Goal: Task Accomplishment & Management: Manage account settings

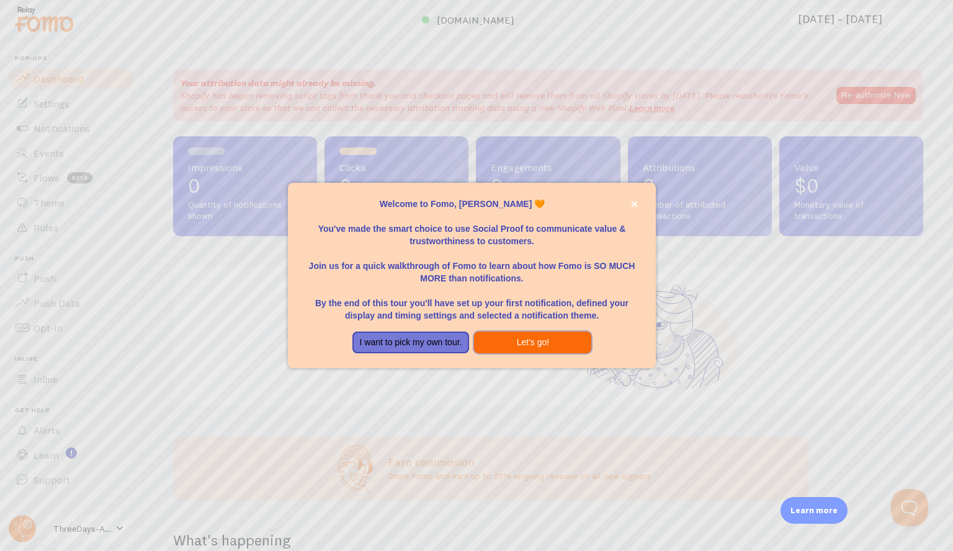
click at [518, 338] on button "Let's go!" at bounding box center [532, 343] width 117 height 22
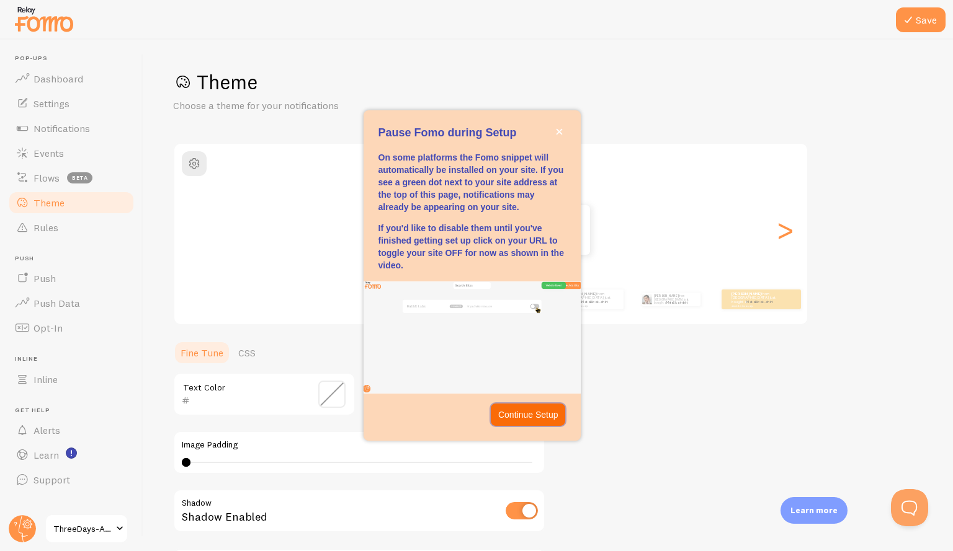
click at [528, 414] on p "Continue Setup" at bounding box center [528, 415] width 60 height 12
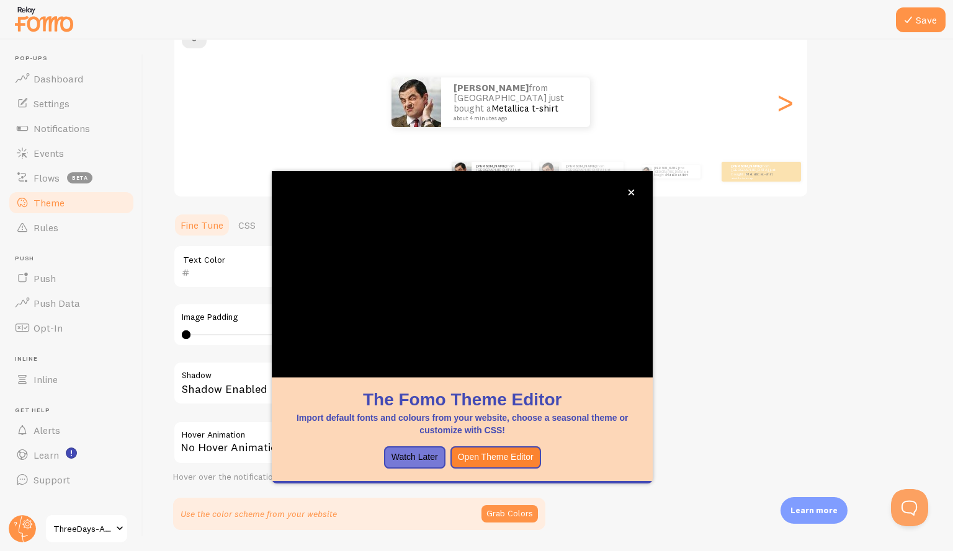
scroll to position [127, 0]
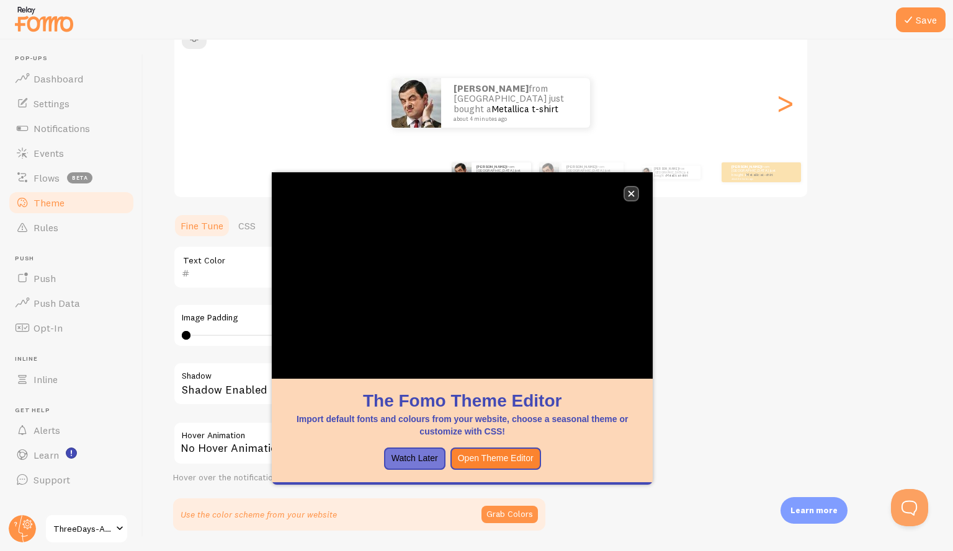
click at [628, 198] on button "close," at bounding box center [631, 193] width 13 height 13
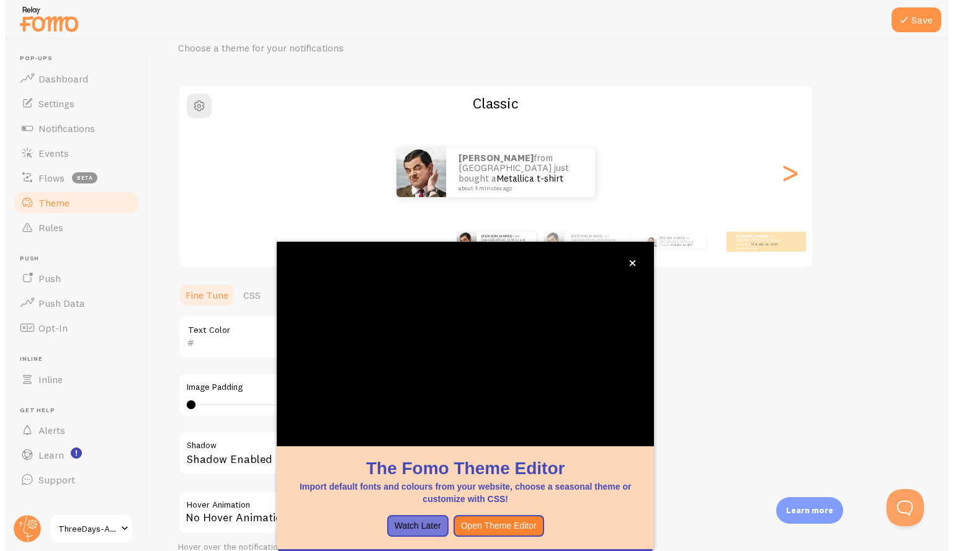
scroll to position [57, 0]
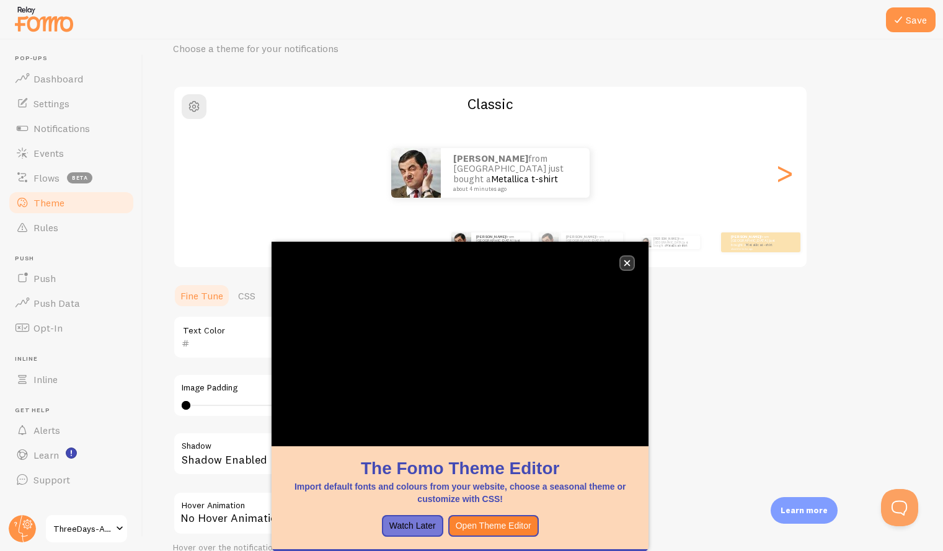
click at [624, 263] on icon "close," at bounding box center [627, 263] width 7 height 7
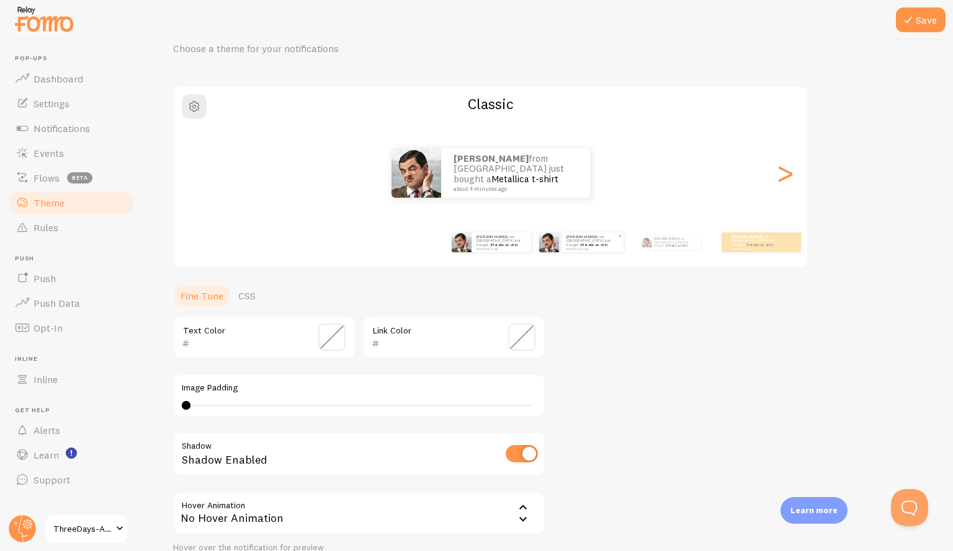
click at [599, 248] on small "about 4 minutes ago" at bounding box center [591, 248] width 51 height 2
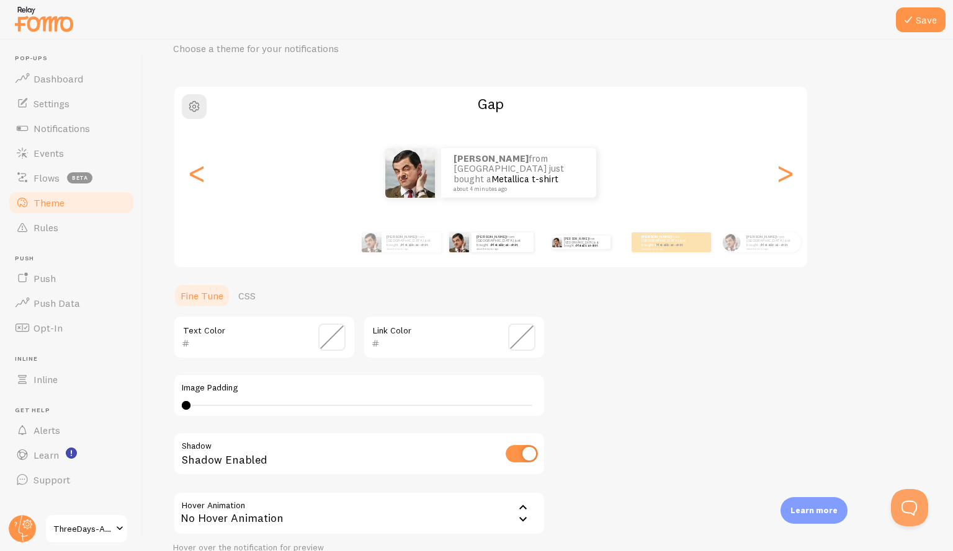
click at [603, 247] on div "[PERSON_NAME] from [GEOGRAPHIC_DATA] just bought a Metallica t-shirt about 4 mi…" at bounding box center [581, 242] width 80 height 35
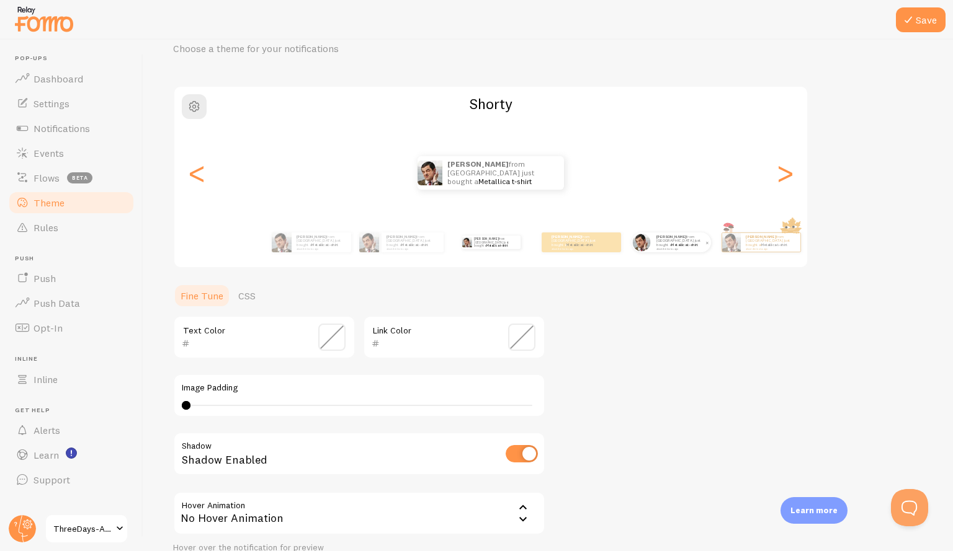
click at [667, 251] on div "[PERSON_NAME] from [GEOGRAPHIC_DATA] just bought a Metallica t-shirt about 4 mi…" at bounding box center [681, 243] width 60 height 20
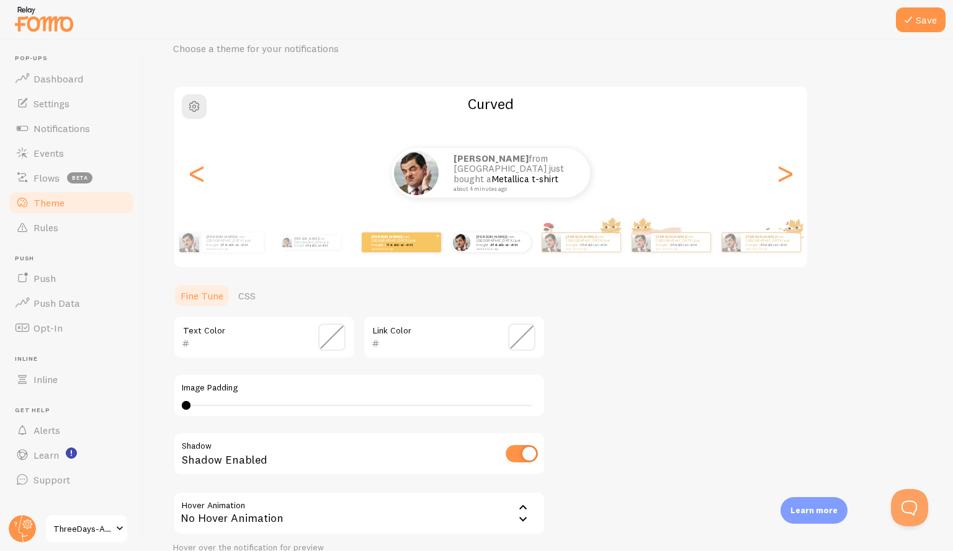
click at [426, 248] on div "[PERSON_NAME] from [GEOGRAPHIC_DATA] just bought a Metallica t-shirt about 4 mi…" at bounding box center [401, 243] width 79 height 20
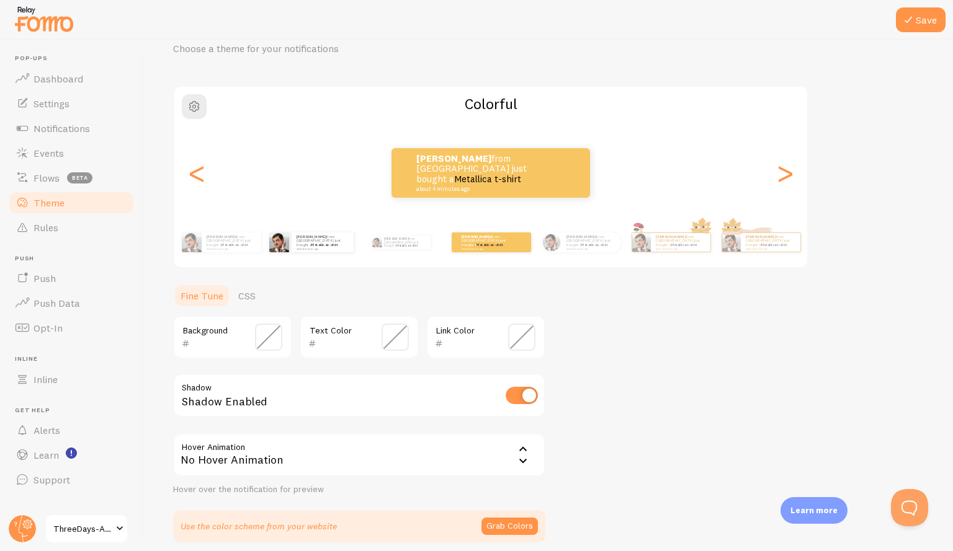
click at [345, 256] on div "[PERSON_NAME] from [GEOGRAPHIC_DATA] just bought a Metallica t-shirt about 4 mi…" at bounding box center [311, 242] width 80 height 35
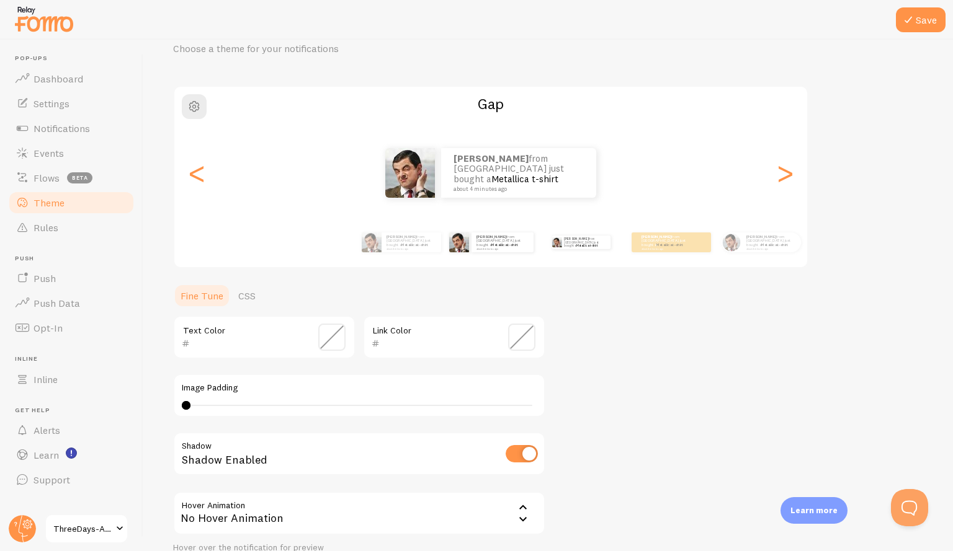
click at [559, 252] on div "[PERSON_NAME] from [GEOGRAPHIC_DATA] just bought a Metallica t-shirt about 4 mi…" at bounding box center [581, 242] width 80 height 35
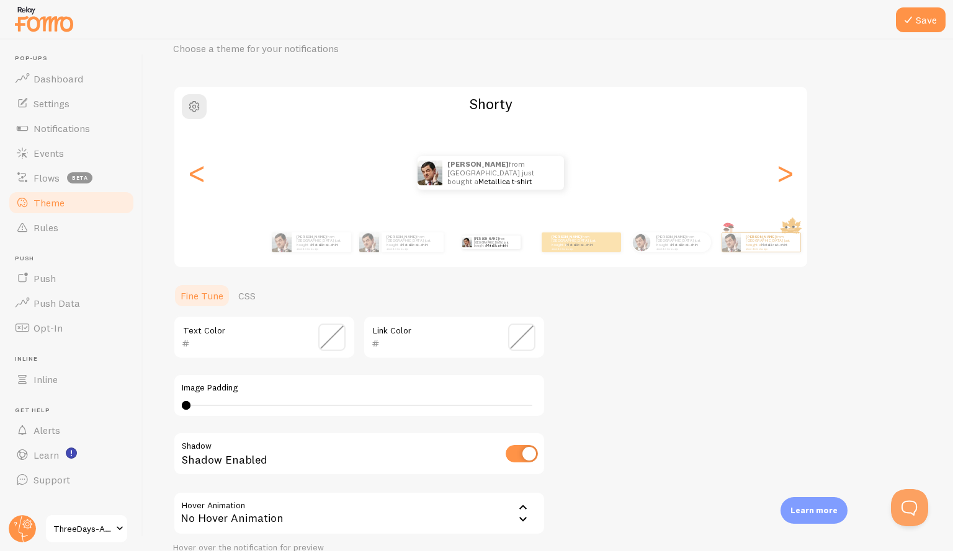
scroll to position [158, 0]
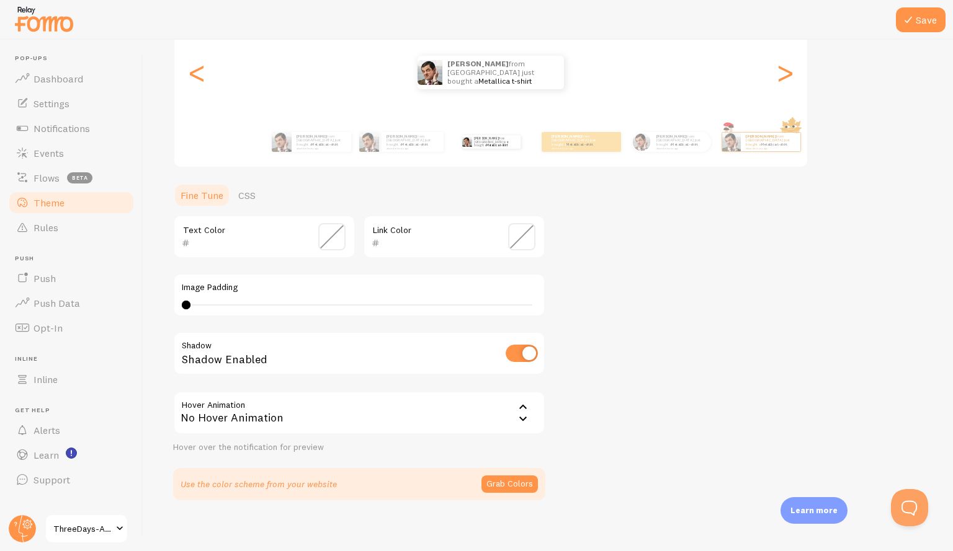
click at [515, 352] on input "checkbox" at bounding box center [521, 353] width 32 height 17
click at [526, 351] on input "checkbox" at bounding box center [521, 353] width 32 height 17
checkbox input "true"
click at [502, 416] on div "No Hover Animation" at bounding box center [359, 412] width 372 height 43
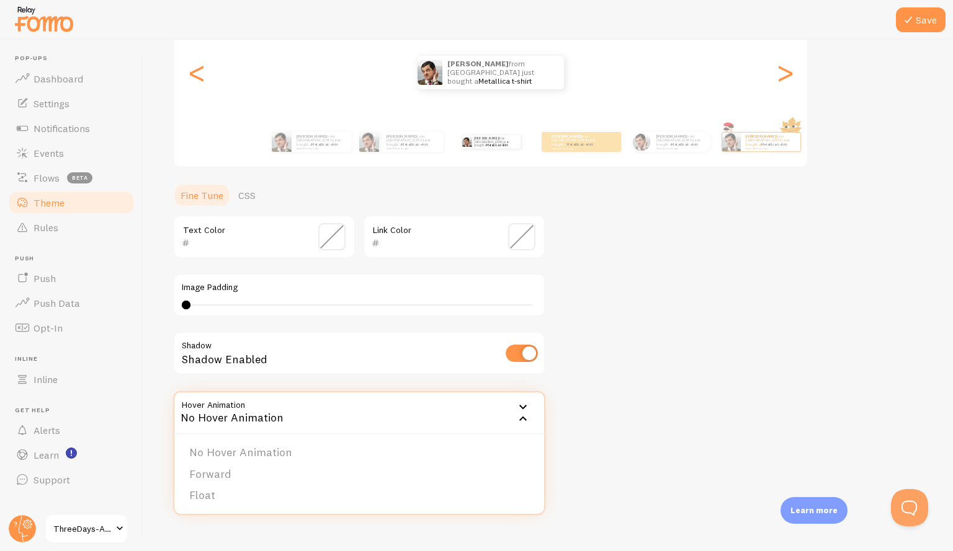
click at [628, 374] on div "Theme Choose a theme for your notifications Shorty [PERSON_NAME] from [GEOGRAPH…" at bounding box center [548, 206] width 750 height 589
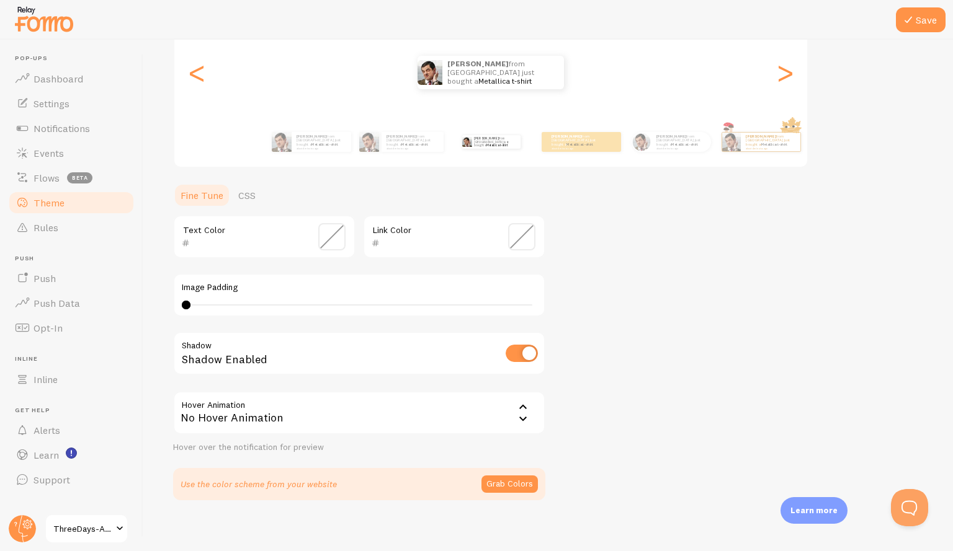
click at [327, 241] on span at bounding box center [331, 236] width 27 height 27
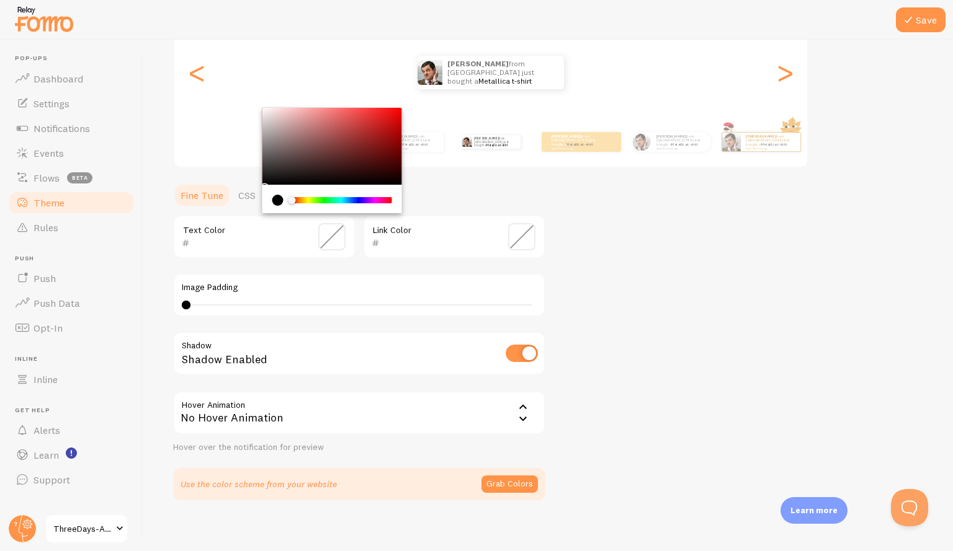
click at [647, 264] on div "Theme Choose a theme for your notifications Shorty [PERSON_NAME] from [GEOGRAPH…" at bounding box center [548, 206] width 750 height 589
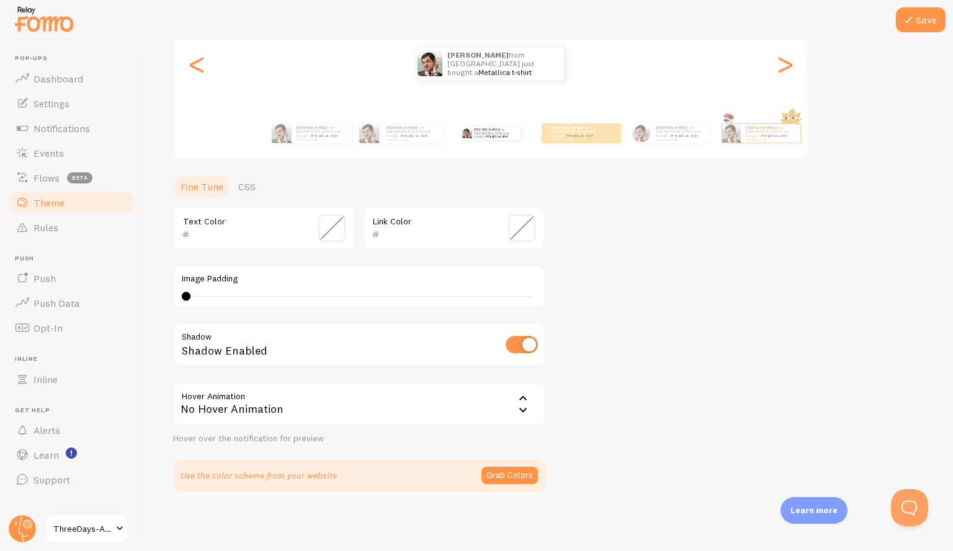
scroll to position [0, 0]
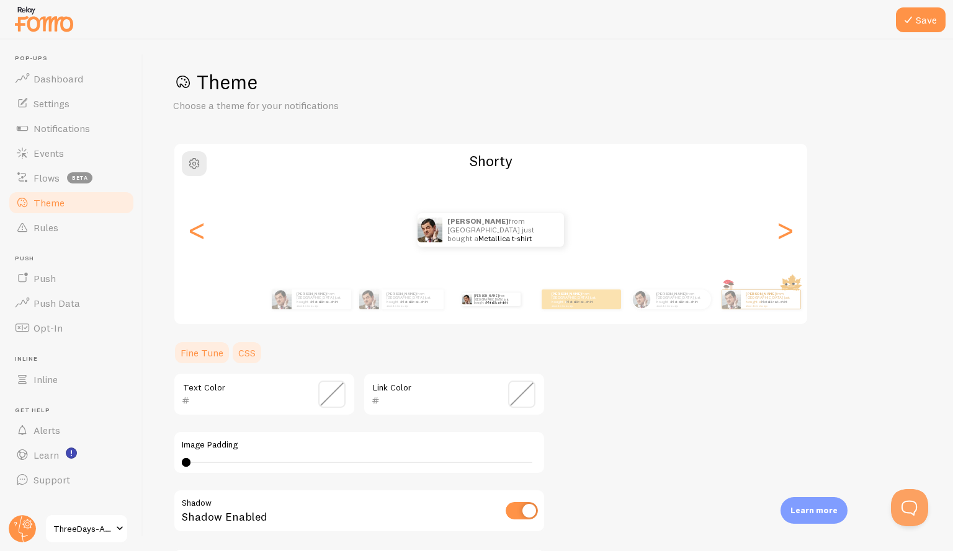
click at [248, 349] on link "CSS" at bounding box center [247, 352] width 32 height 25
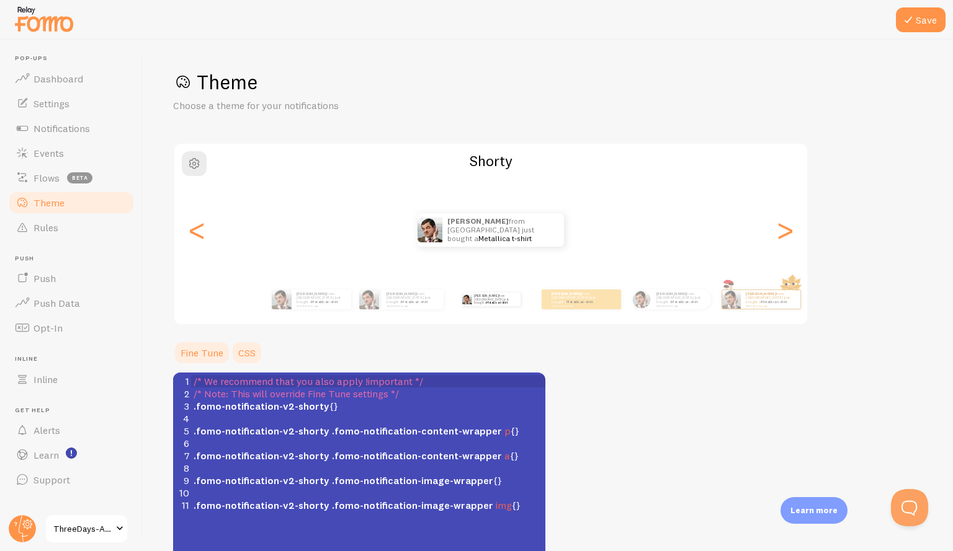
click at [211, 350] on link "Fine Tune" at bounding box center [202, 352] width 58 height 25
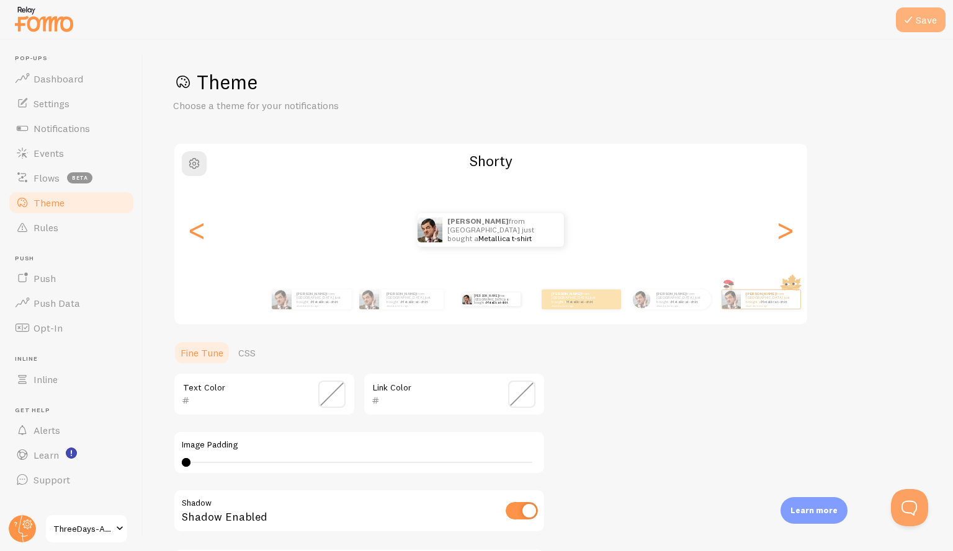
click at [924, 12] on button "Save" at bounding box center [921, 19] width 50 height 25
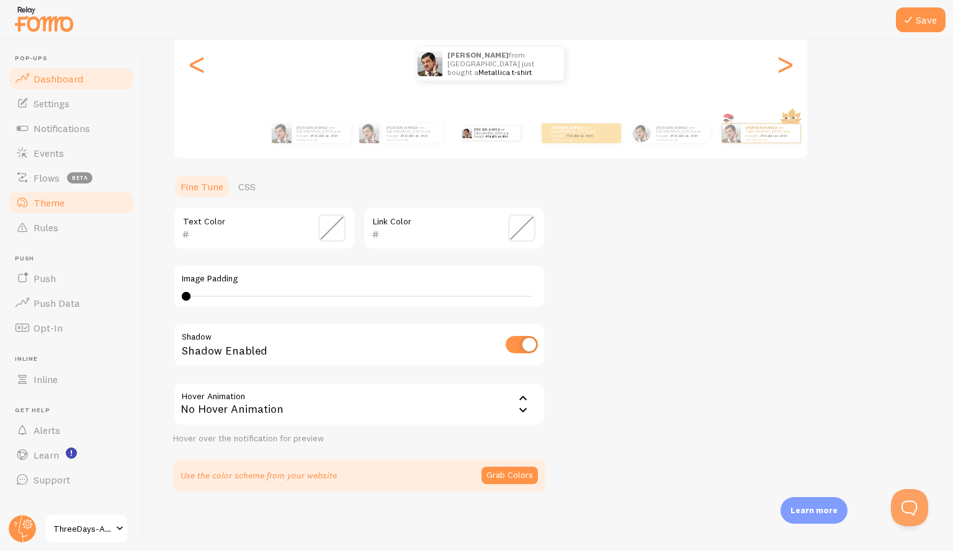
click at [78, 83] on span "Dashboard" at bounding box center [58, 79] width 50 height 12
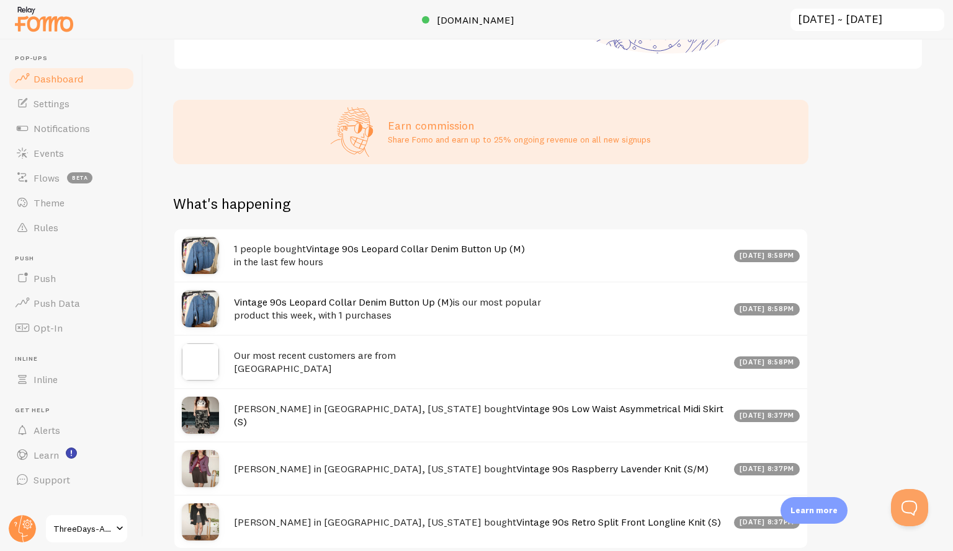
scroll to position [342, 0]
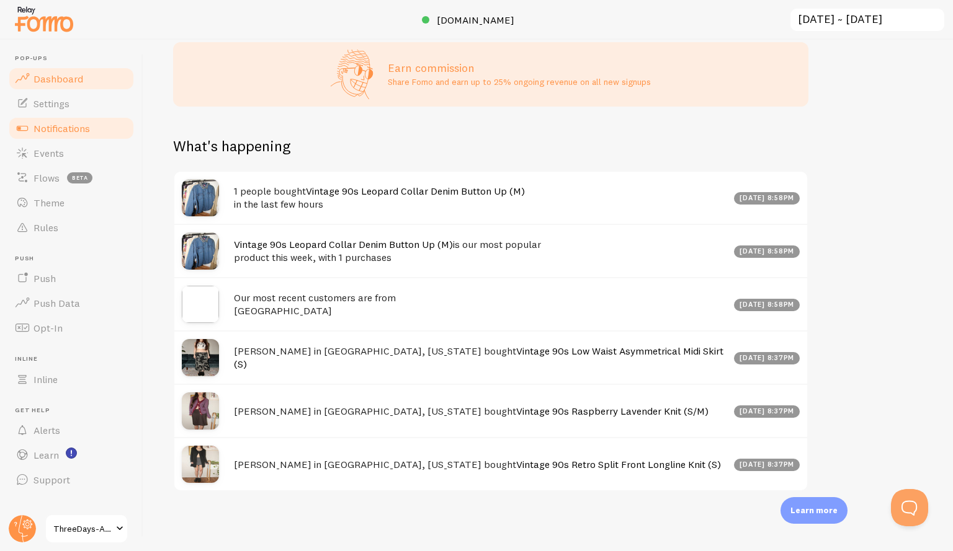
click at [92, 131] on link "Notifications" at bounding box center [71, 128] width 128 height 25
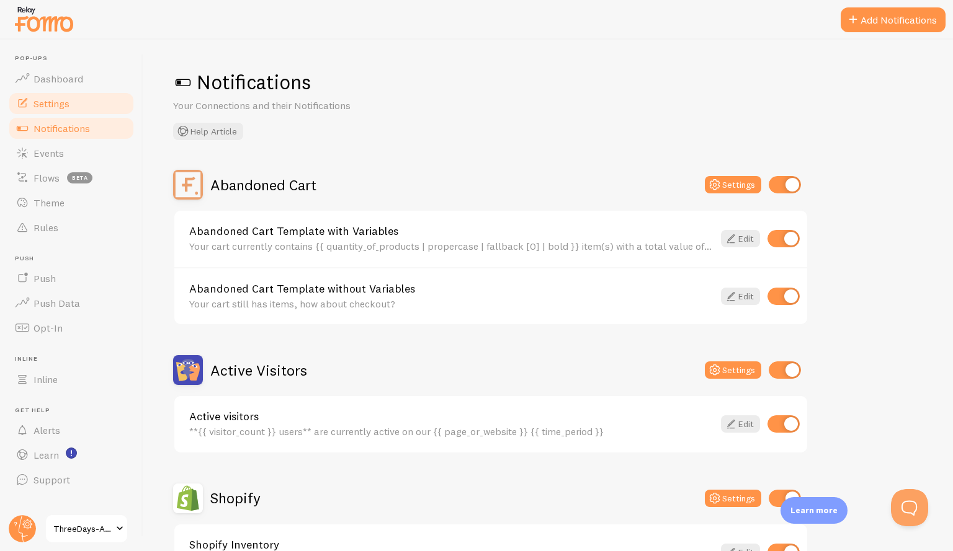
click at [82, 108] on link "Settings" at bounding box center [71, 103] width 128 height 25
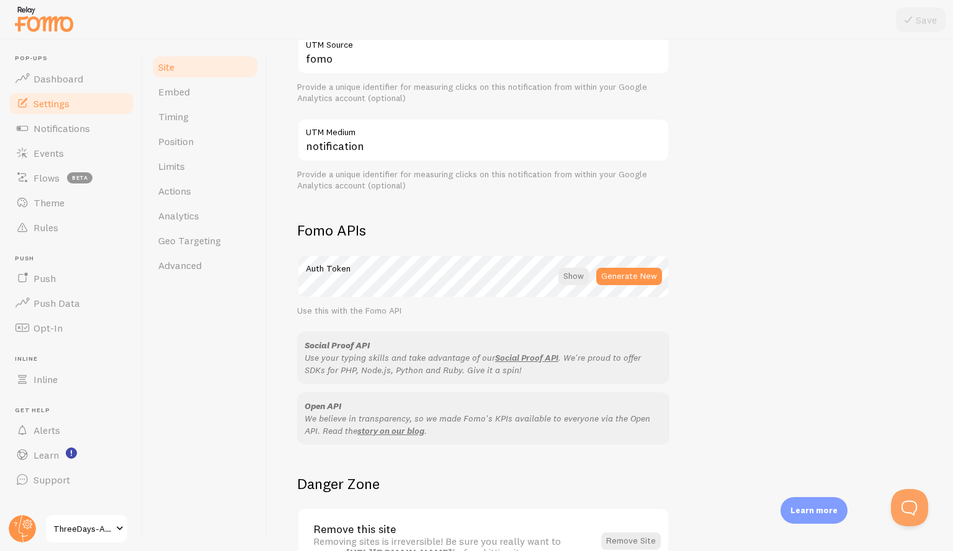
scroll to position [620, 0]
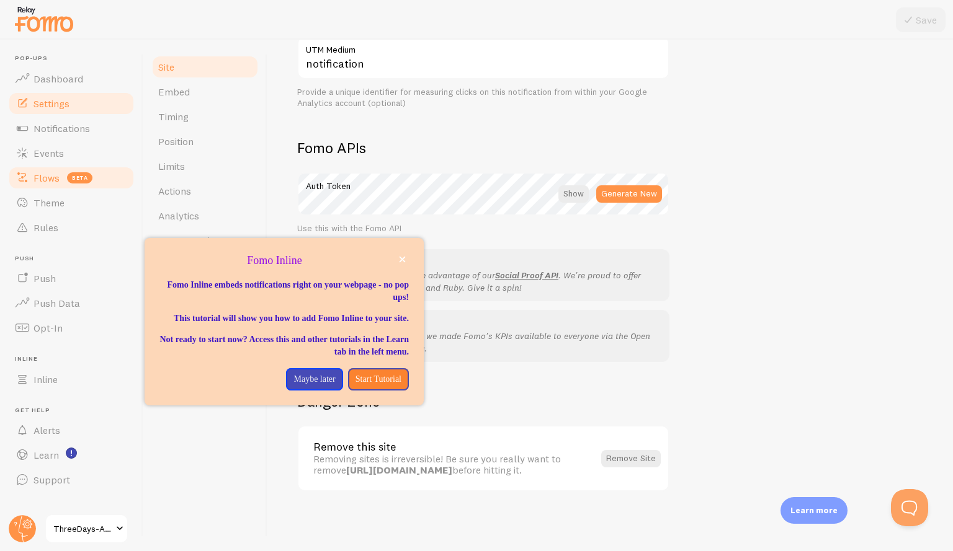
click at [57, 173] on span "Flows" at bounding box center [46, 178] width 26 height 12
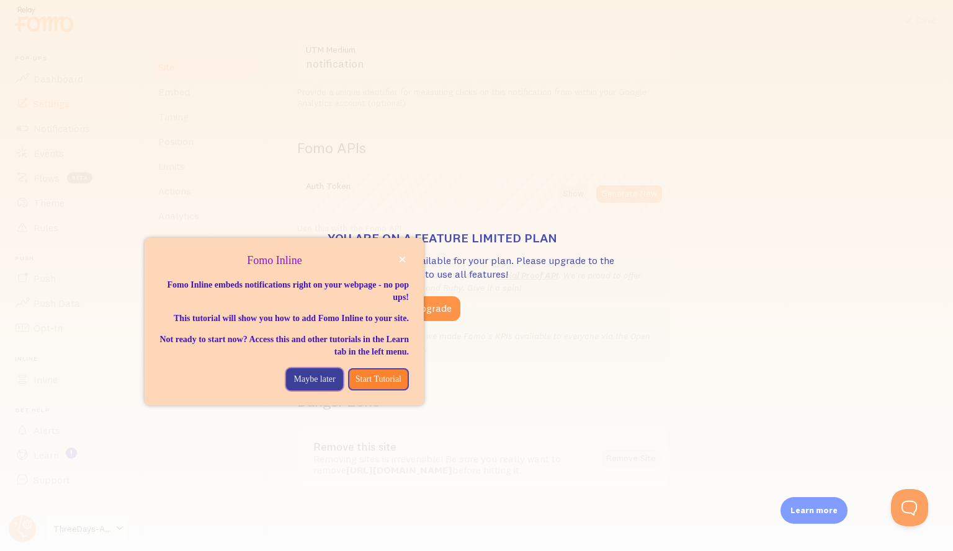
click at [303, 386] on p "Maybe later" at bounding box center [314, 379] width 42 height 12
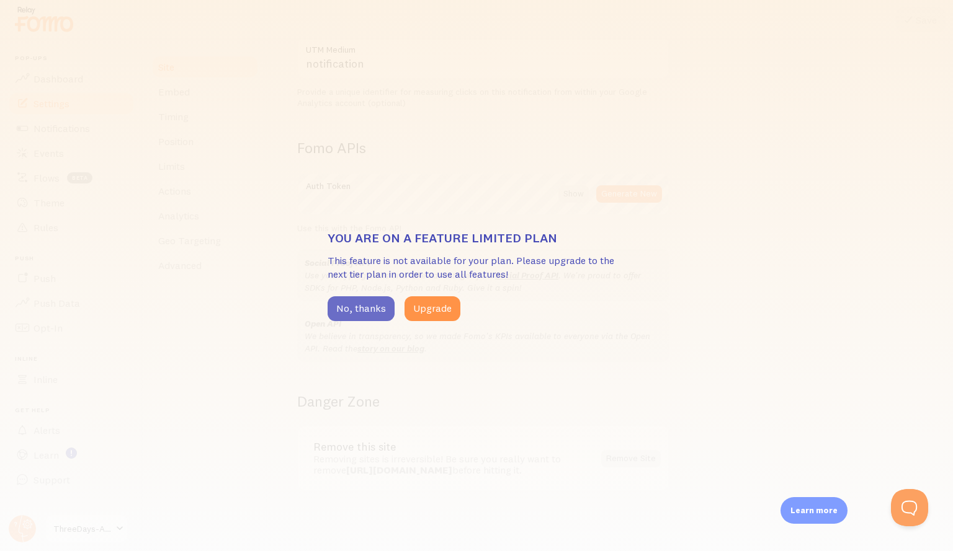
click at [361, 303] on button "No, thanks" at bounding box center [360, 308] width 67 height 25
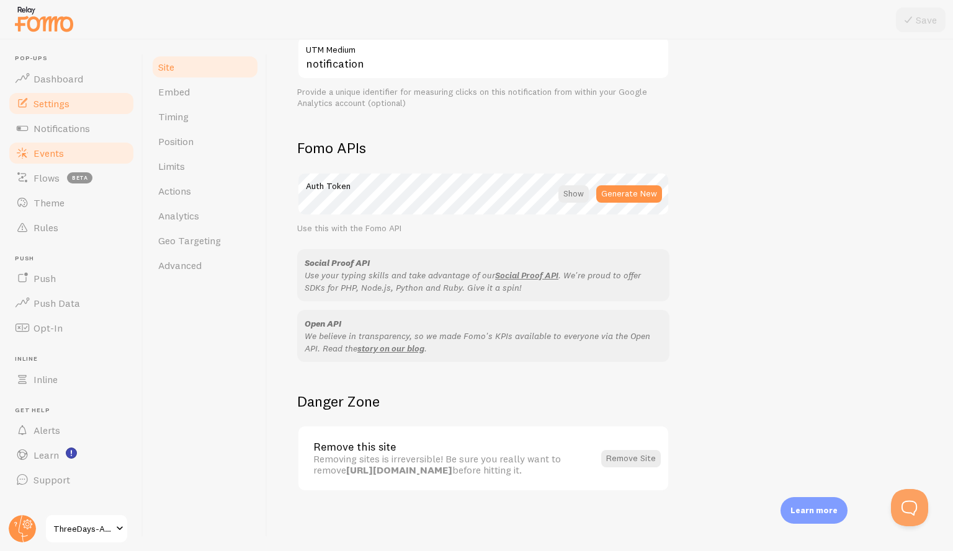
click at [76, 148] on link "Events" at bounding box center [71, 153] width 128 height 25
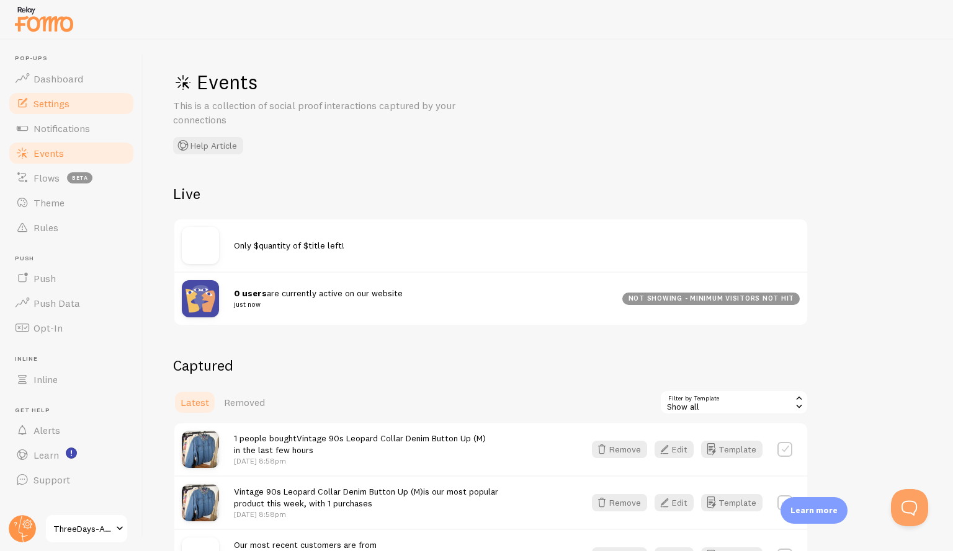
click at [54, 110] on link "Settings" at bounding box center [71, 103] width 128 height 25
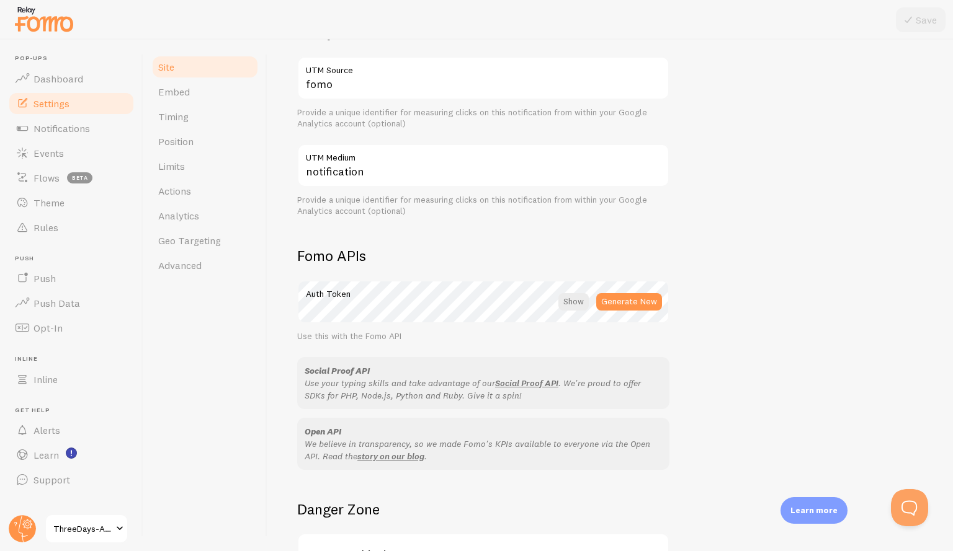
scroll to position [620, 0]
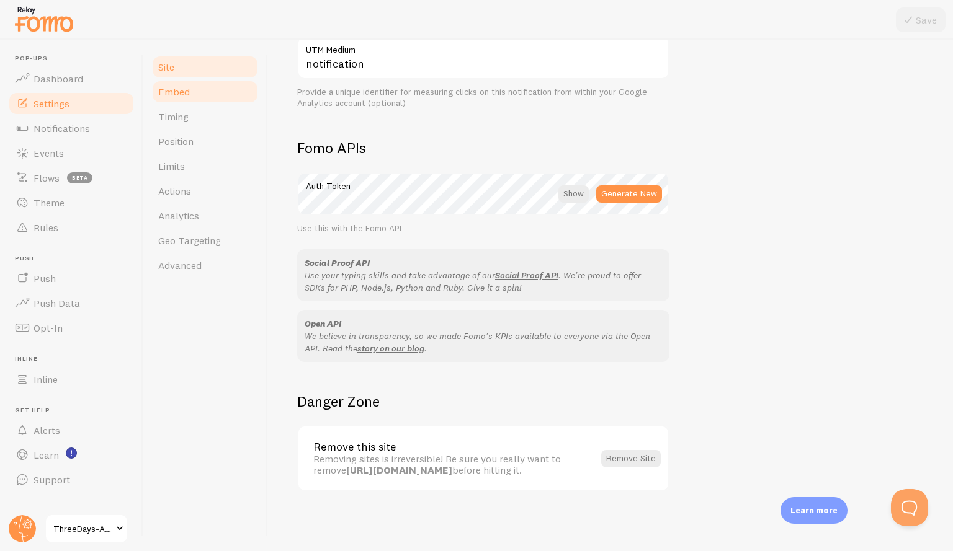
click at [183, 96] on span "Embed" at bounding box center [174, 92] width 32 height 12
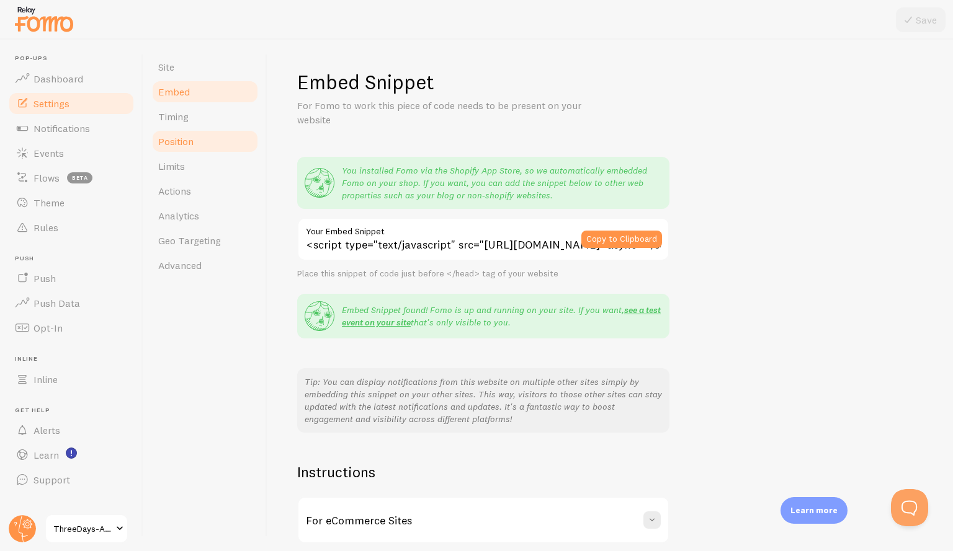
click at [195, 130] on link "Position" at bounding box center [205, 141] width 109 height 25
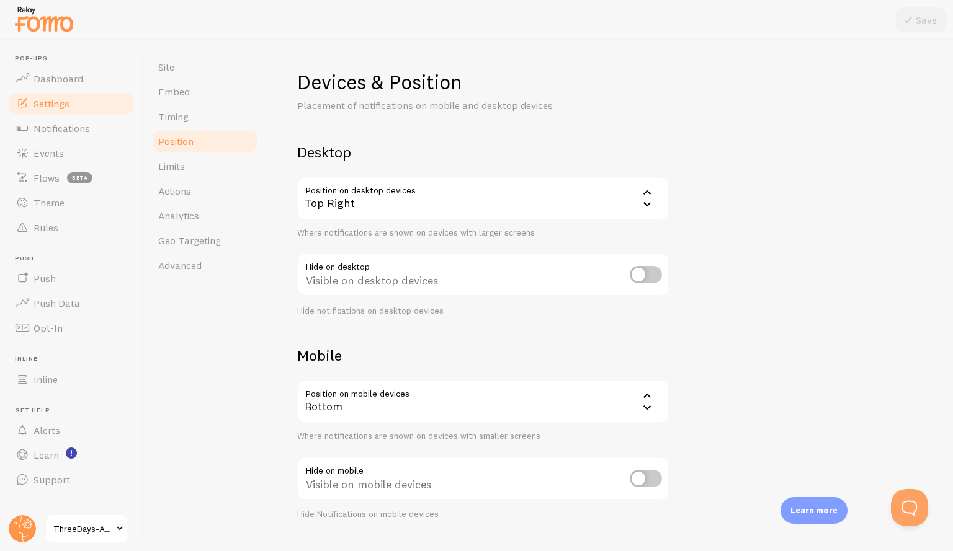
click at [385, 200] on div "Top Right" at bounding box center [483, 198] width 372 height 43
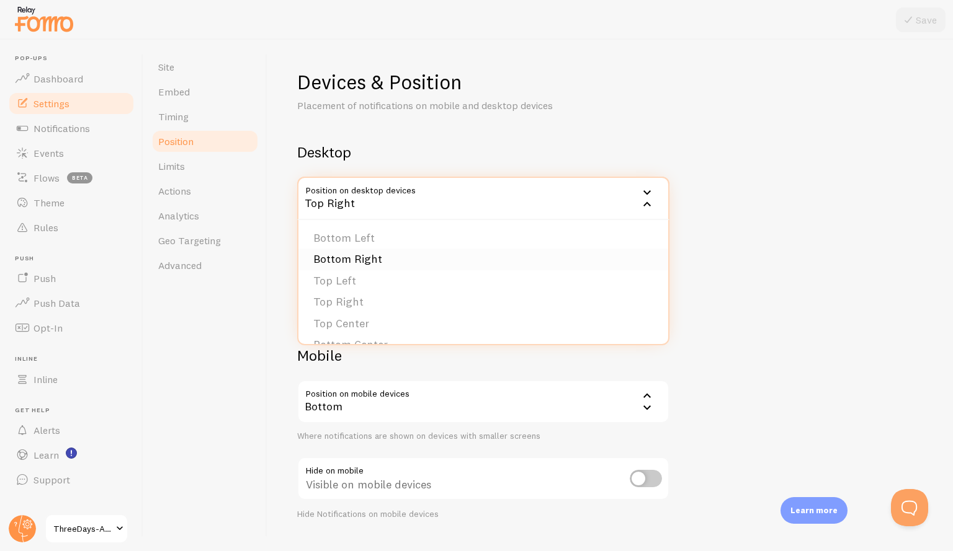
click at [378, 258] on li "Bottom Right" at bounding box center [483, 260] width 370 height 22
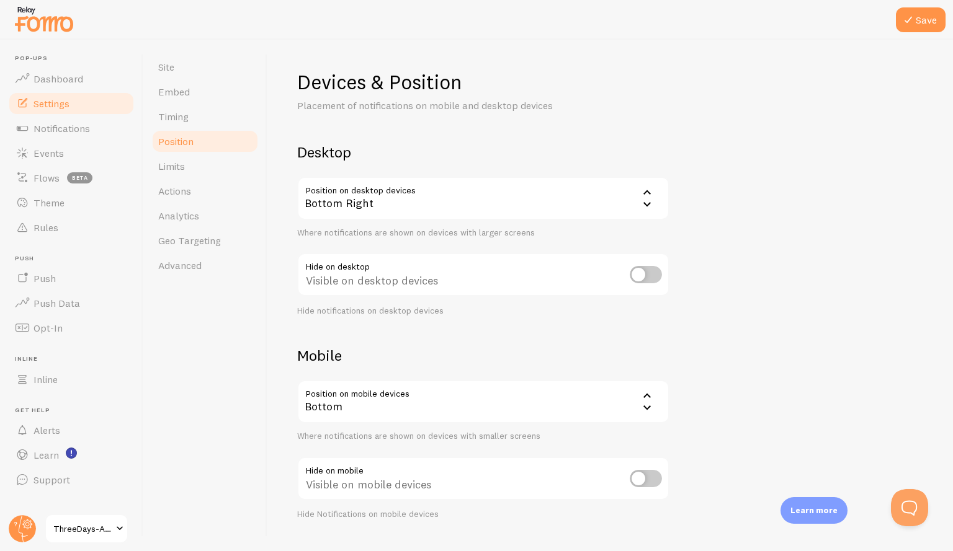
scroll to position [29, 0]
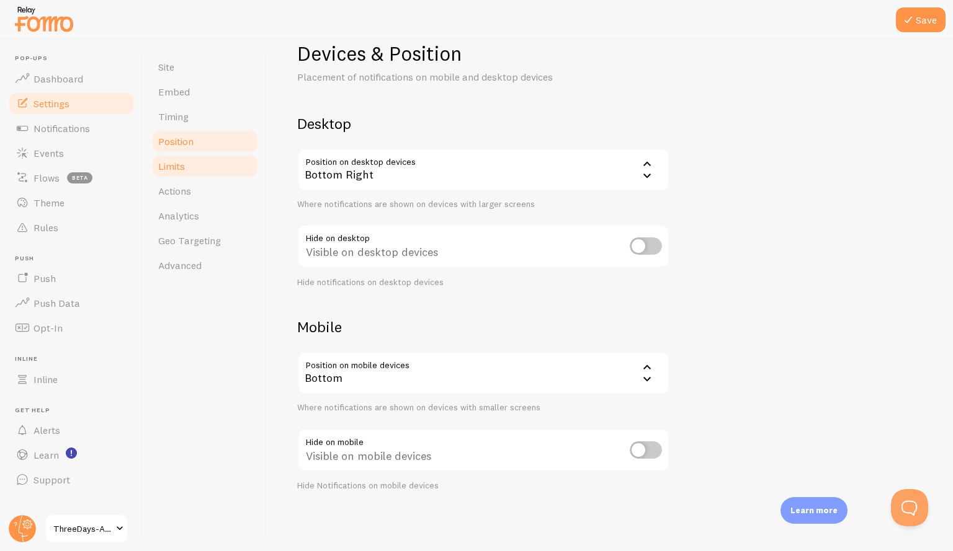
click at [195, 177] on link "Limits" at bounding box center [205, 166] width 109 height 25
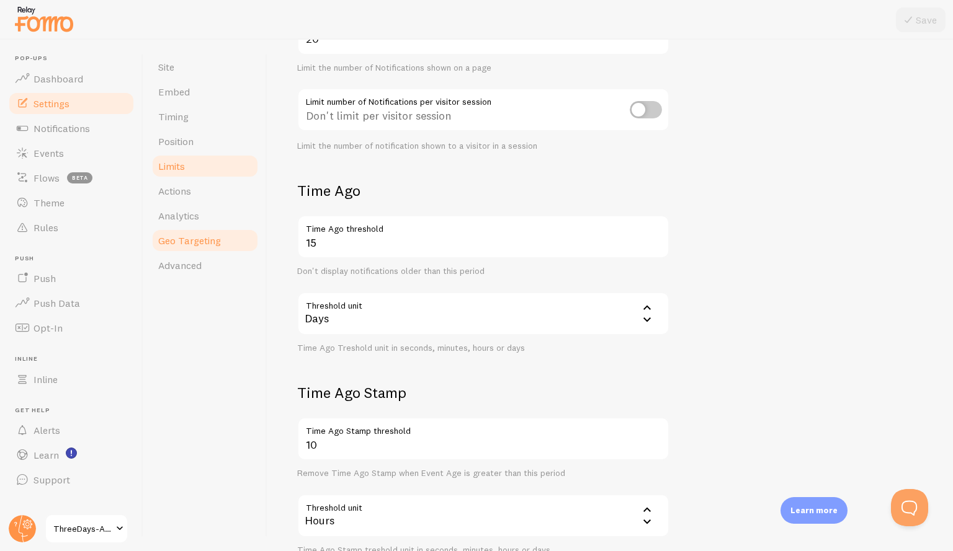
scroll to position [164, 0]
click at [216, 203] on link "Actions" at bounding box center [205, 191] width 109 height 25
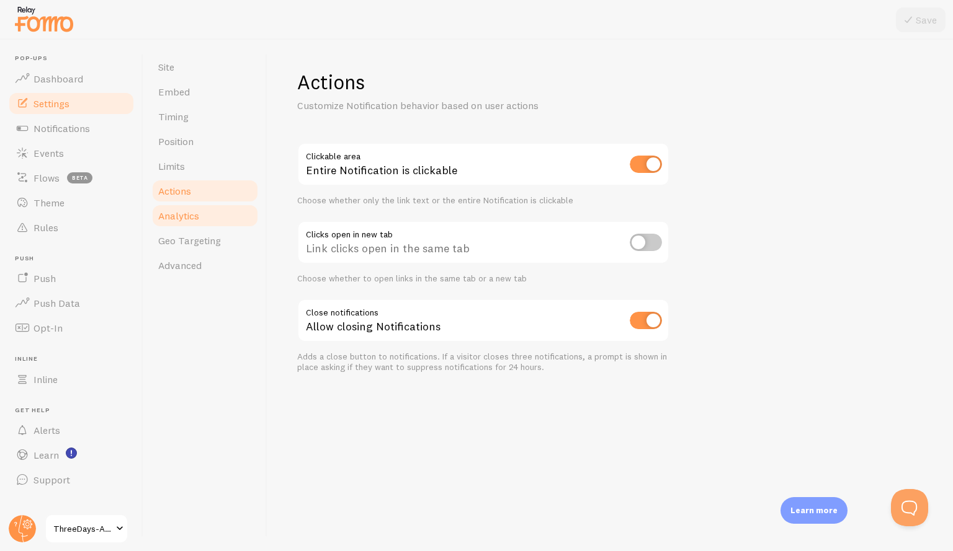
click at [220, 226] on link "Analytics" at bounding box center [205, 215] width 109 height 25
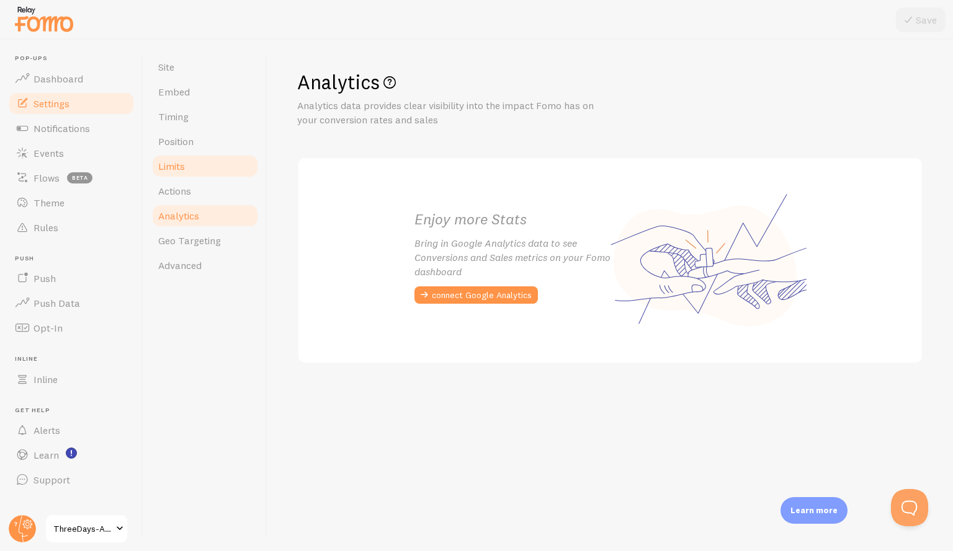
click at [195, 173] on link "Limits" at bounding box center [205, 166] width 109 height 25
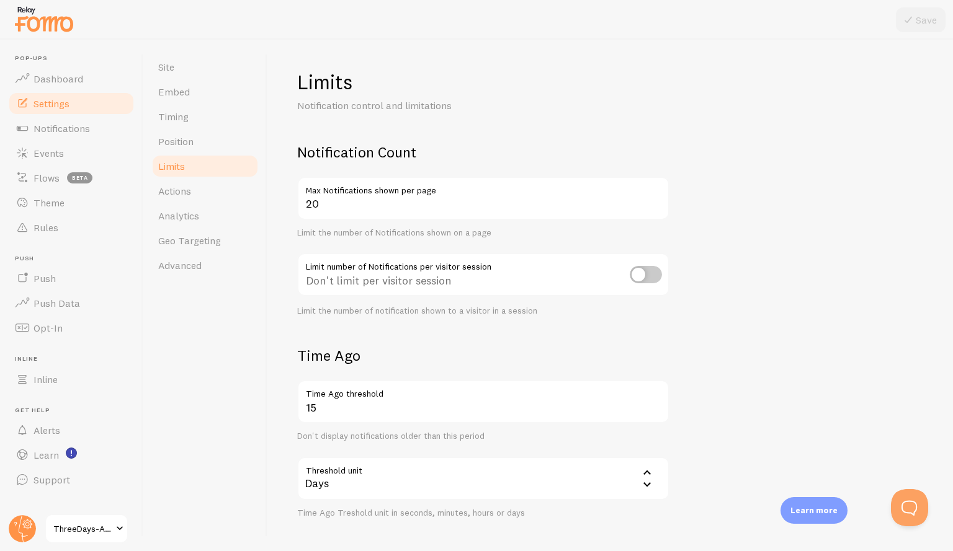
scroll to position [253, 0]
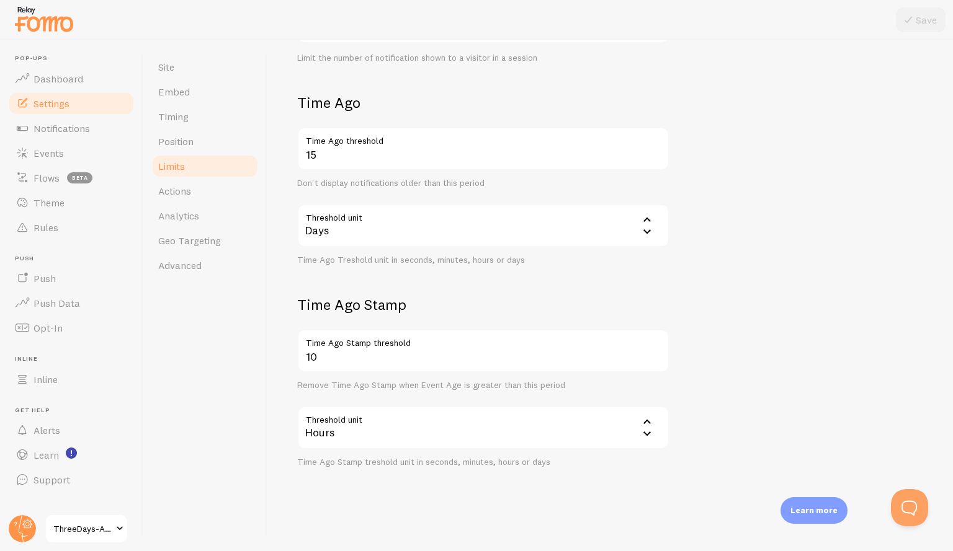
click at [479, 350] on label "Time Ago Stamp threshold" at bounding box center [483, 339] width 372 height 21
click at [479, 350] on input "10" at bounding box center [483, 350] width 372 height 43
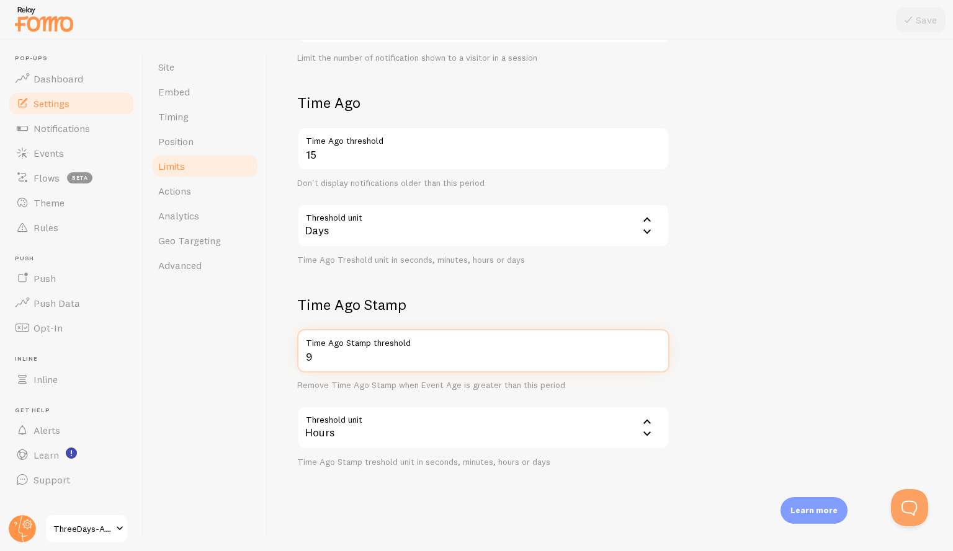
click at [655, 360] on input "9" at bounding box center [483, 350] width 372 height 43
type input "10"
click at [655, 352] on input "10" at bounding box center [483, 350] width 372 height 43
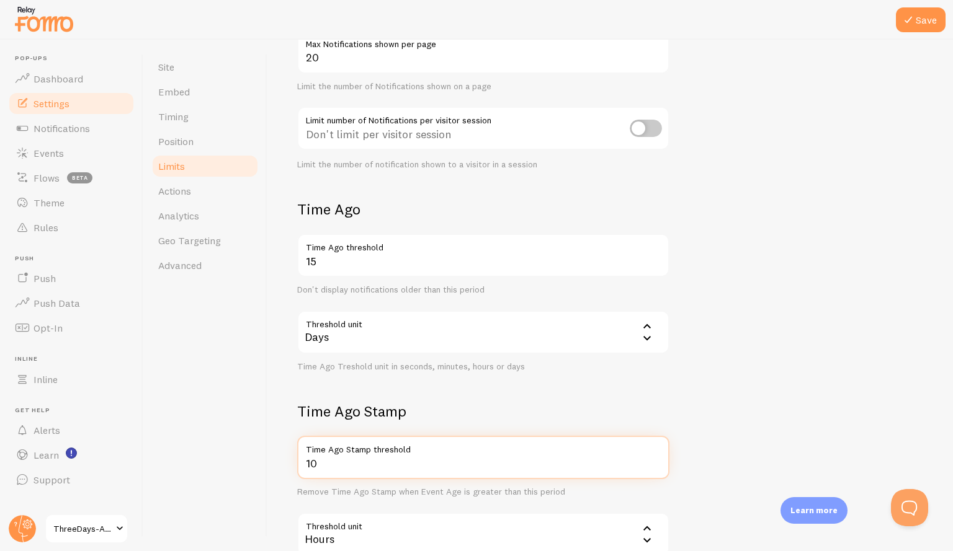
scroll to position [147, 0]
click at [647, 340] on icon at bounding box center [646, 337] width 15 height 15
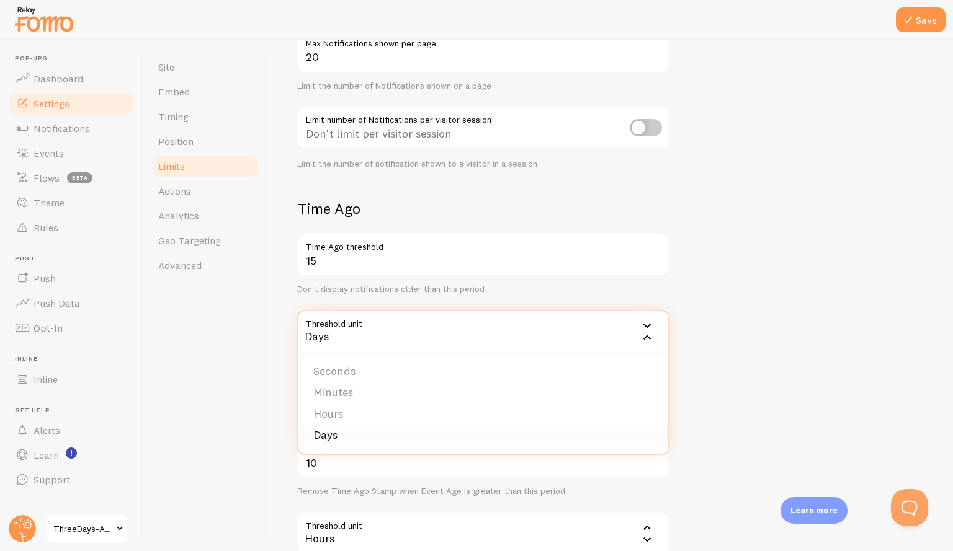
click at [546, 446] on li "Days" at bounding box center [483, 436] width 370 height 22
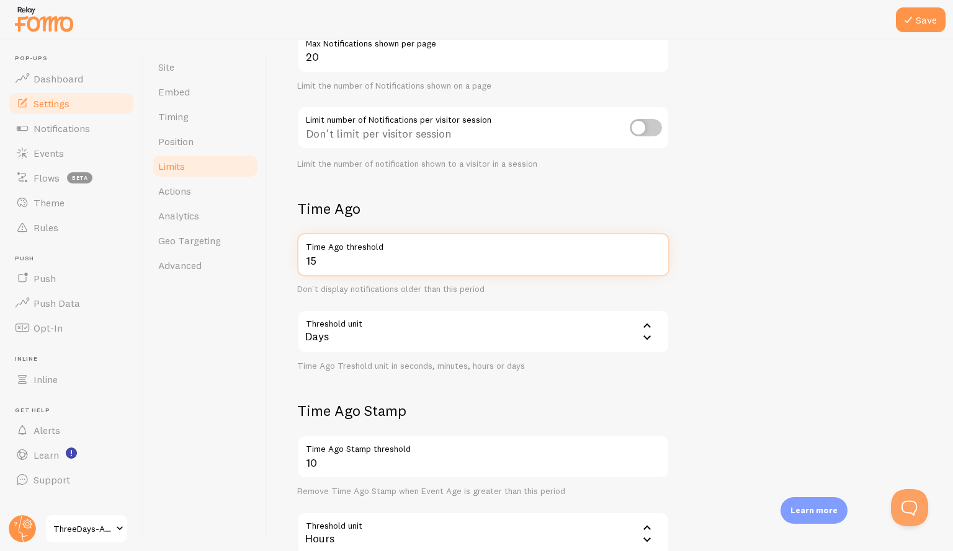
click at [516, 262] on input "15" at bounding box center [483, 254] width 372 height 43
type input "1"
click at [780, 337] on form "Notification Count 20 Max Notifications shown per page Limit the number of Noti…" at bounding box center [610, 285] width 626 height 578
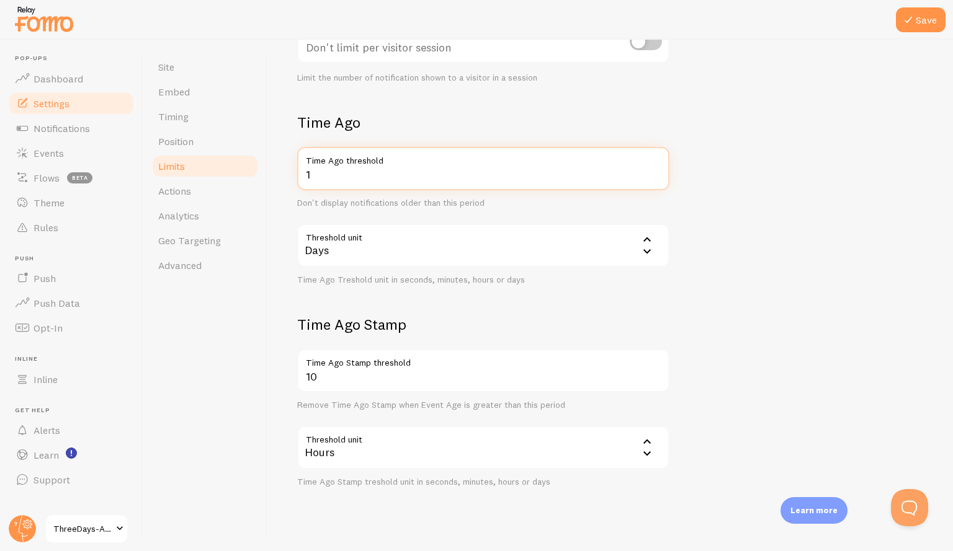
click at [486, 174] on input "1" at bounding box center [483, 168] width 372 height 43
type input "15"
click at [446, 300] on form "Notification Count 20 Max Notifications shown per page Limit the number of Noti…" at bounding box center [610, 198] width 626 height 578
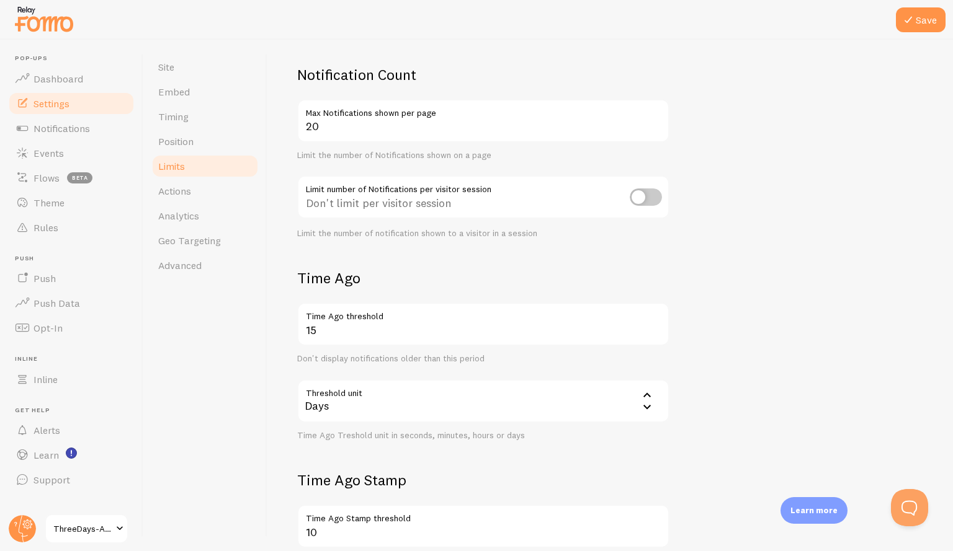
scroll to position [0, 0]
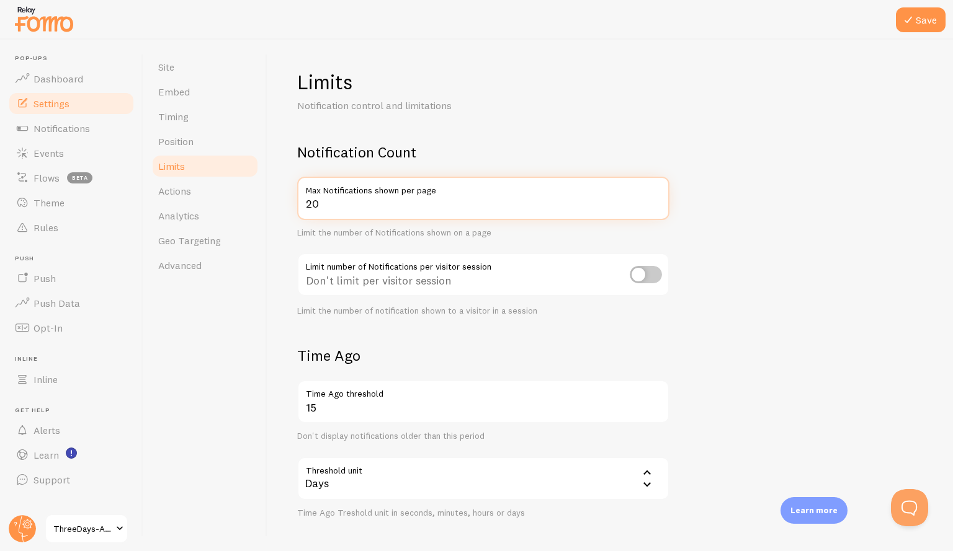
click at [359, 213] on input "20" at bounding box center [483, 198] width 372 height 43
type input "2"
type input "10"
click at [399, 360] on h2 "Time Ago" at bounding box center [483, 355] width 372 height 19
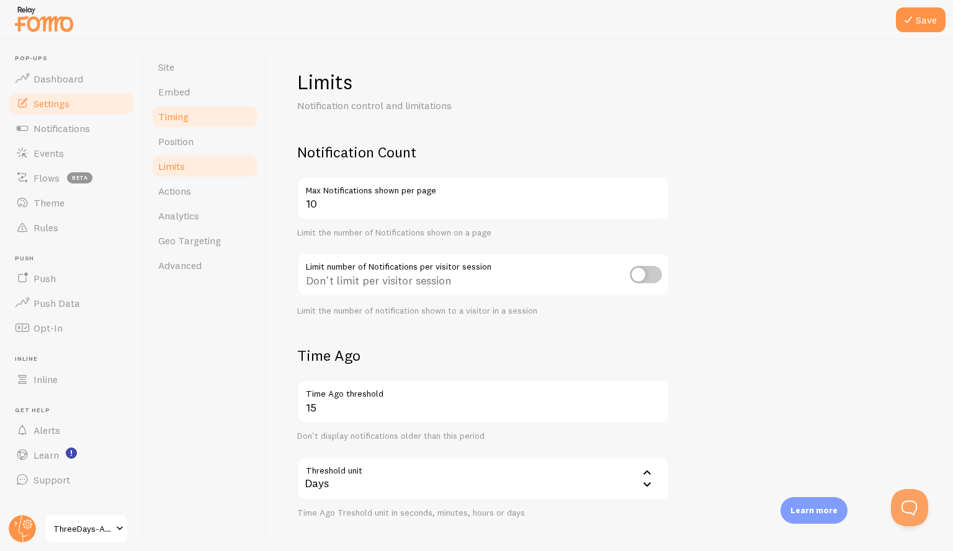
click at [181, 122] on span "Timing" at bounding box center [173, 116] width 30 height 12
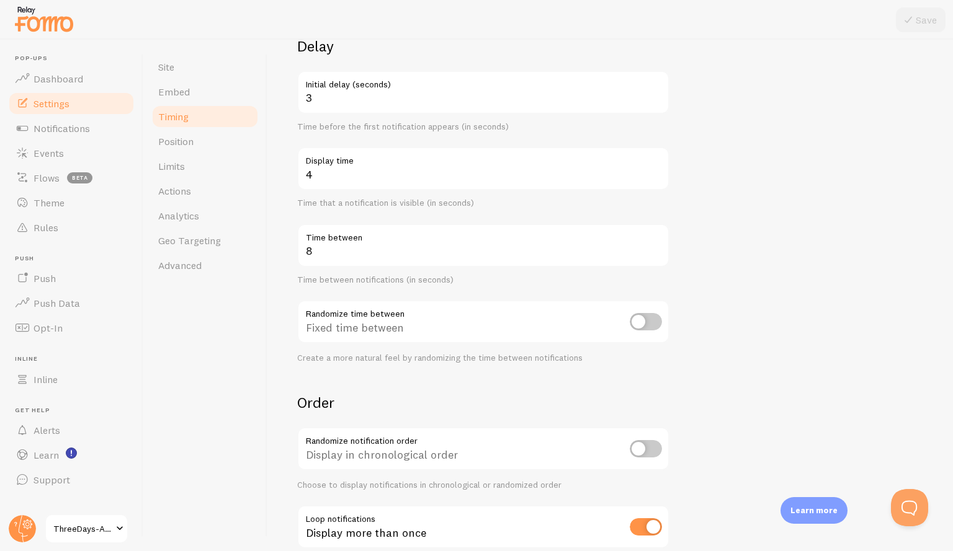
scroll to position [183, 0]
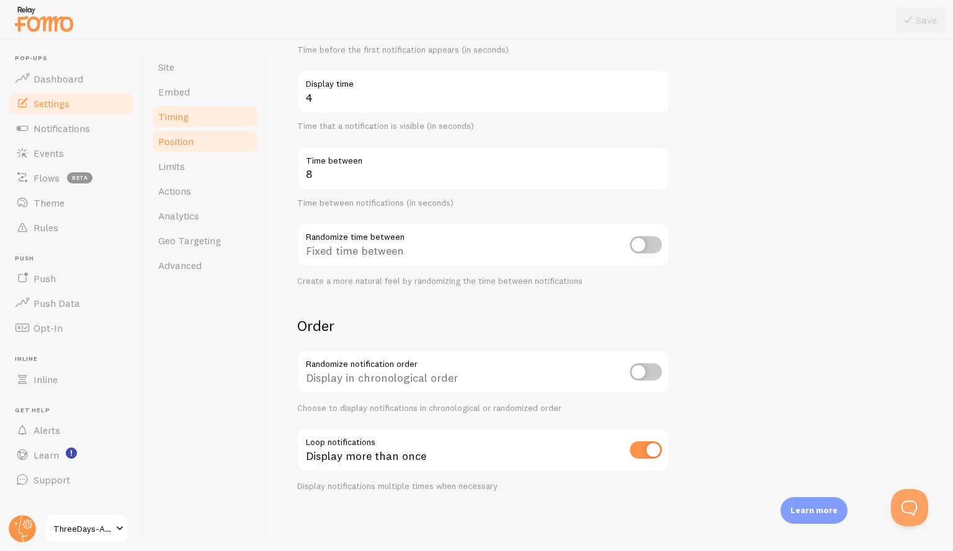
click at [182, 145] on span "Position" at bounding box center [175, 141] width 35 height 12
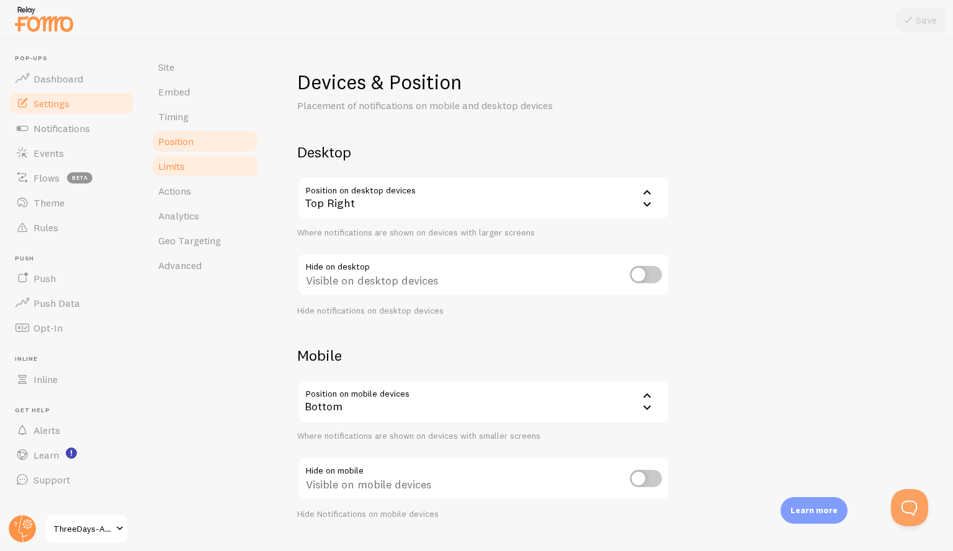
click at [220, 174] on link "Limits" at bounding box center [205, 166] width 109 height 25
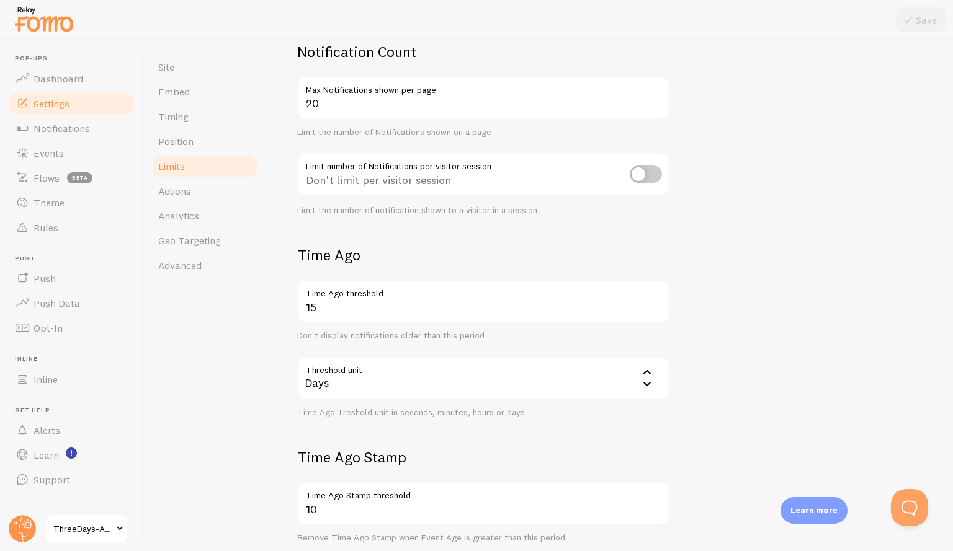
scroll to position [253, 0]
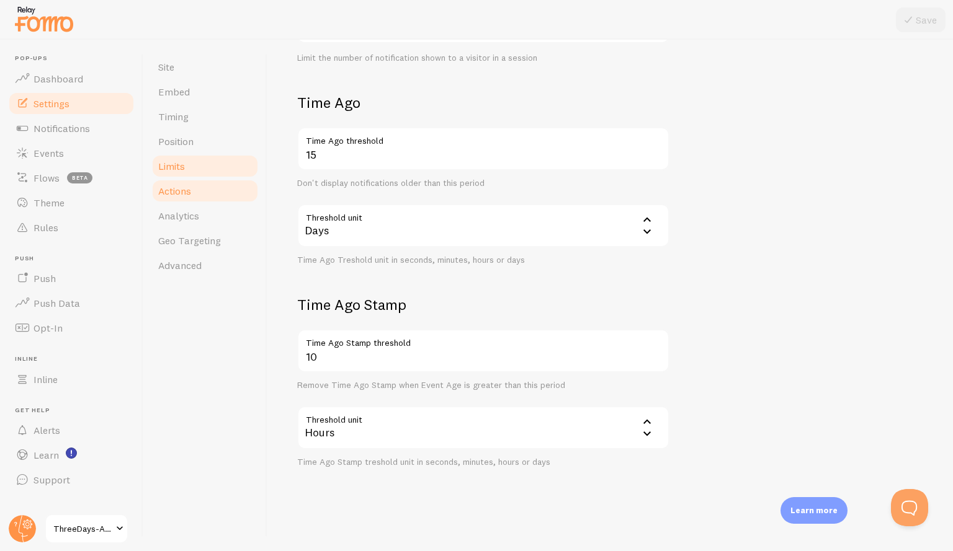
click at [198, 192] on link "Actions" at bounding box center [205, 191] width 109 height 25
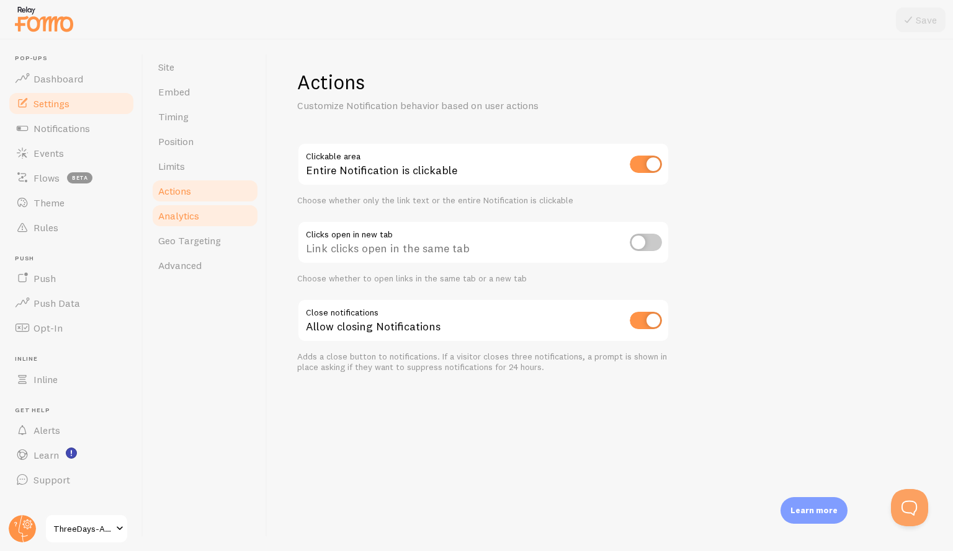
click at [205, 211] on link "Analytics" at bounding box center [205, 215] width 109 height 25
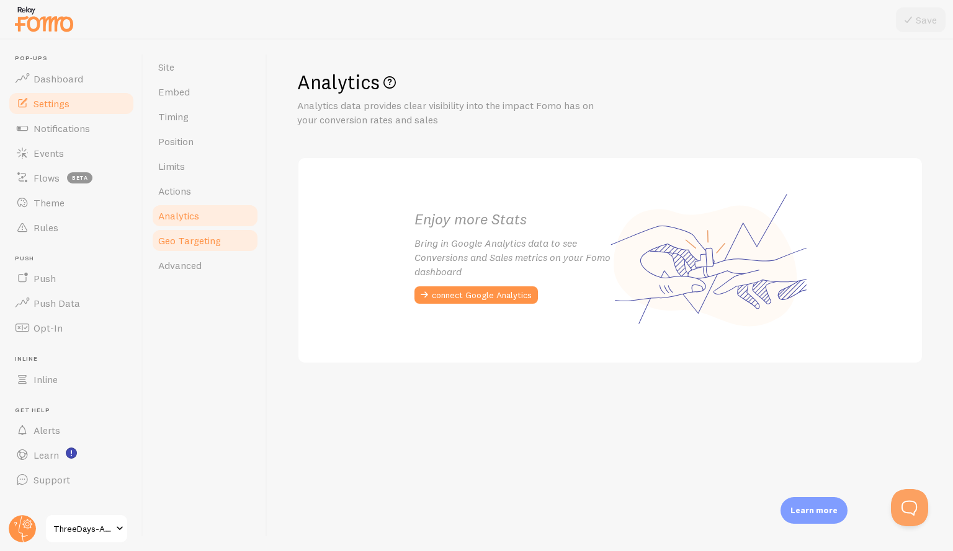
click at [208, 233] on link "Geo Targeting" at bounding box center [205, 240] width 109 height 25
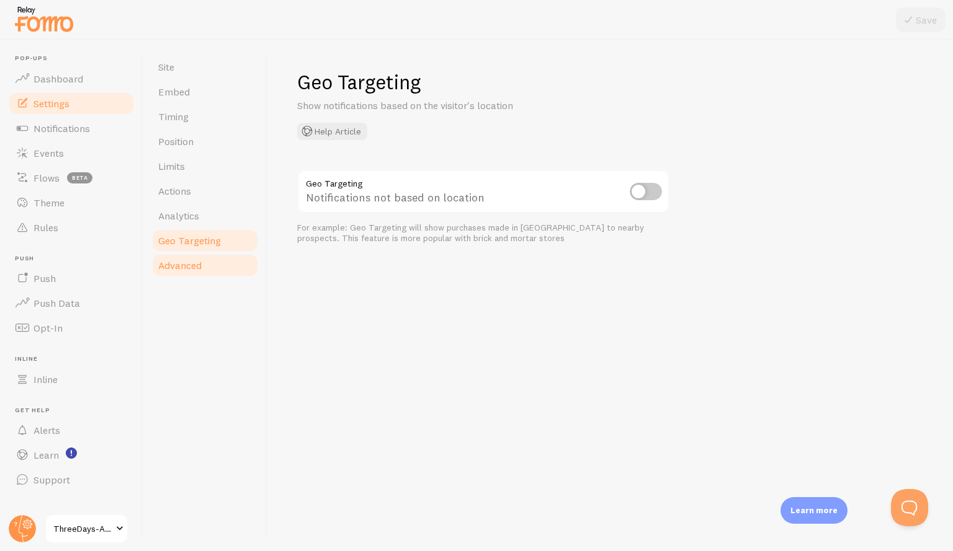
click at [211, 268] on link "Advanced" at bounding box center [205, 265] width 109 height 25
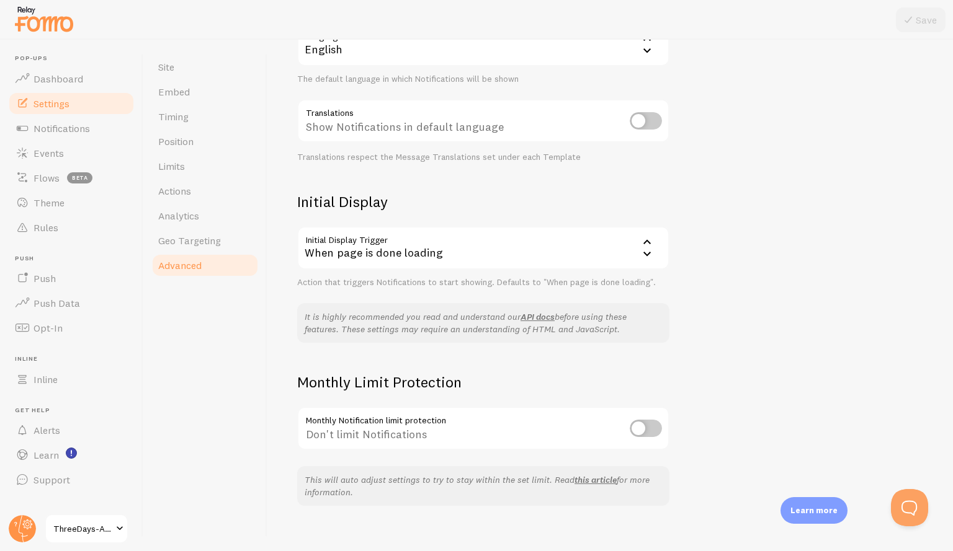
scroll to position [168, 0]
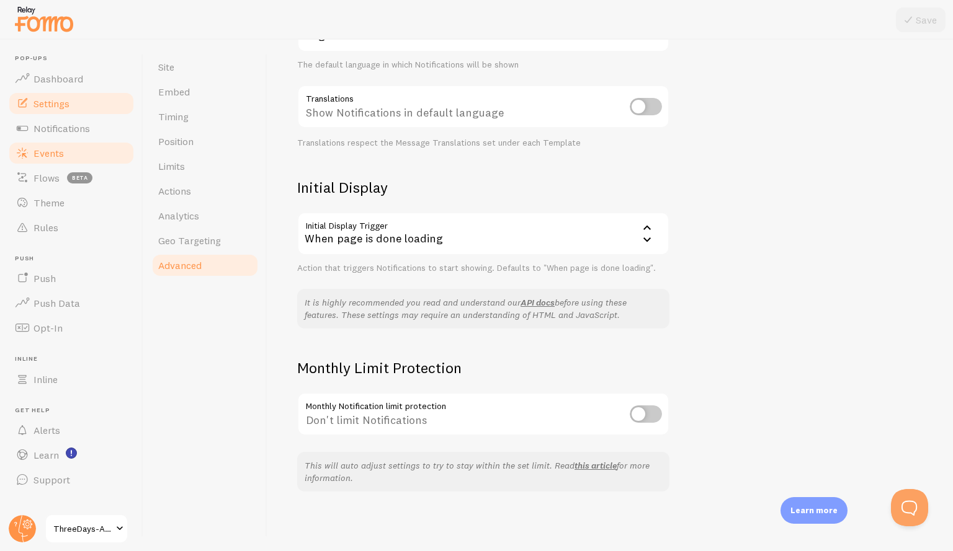
click at [97, 155] on link "Events" at bounding box center [71, 153] width 128 height 25
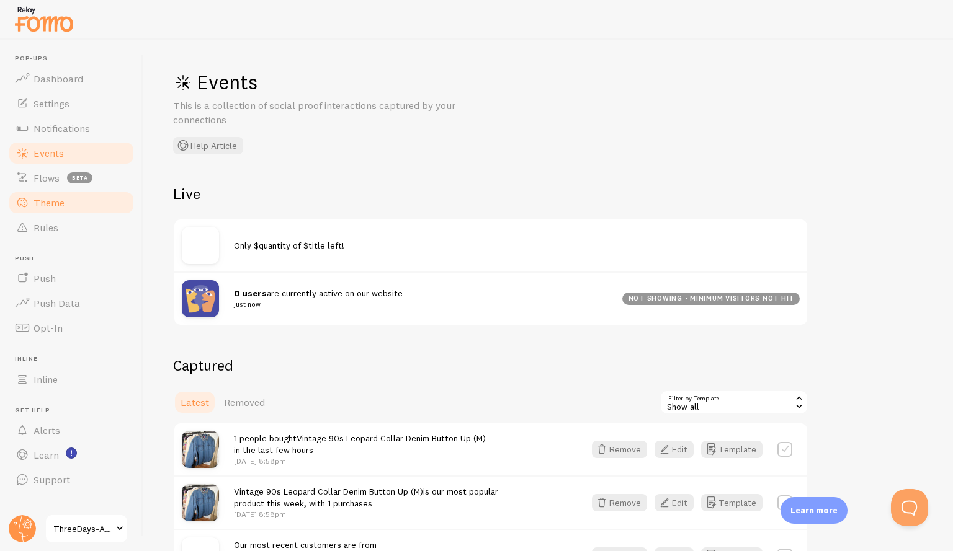
click at [85, 201] on link "Theme" at bounding box center [71, 202] width 128 height 25
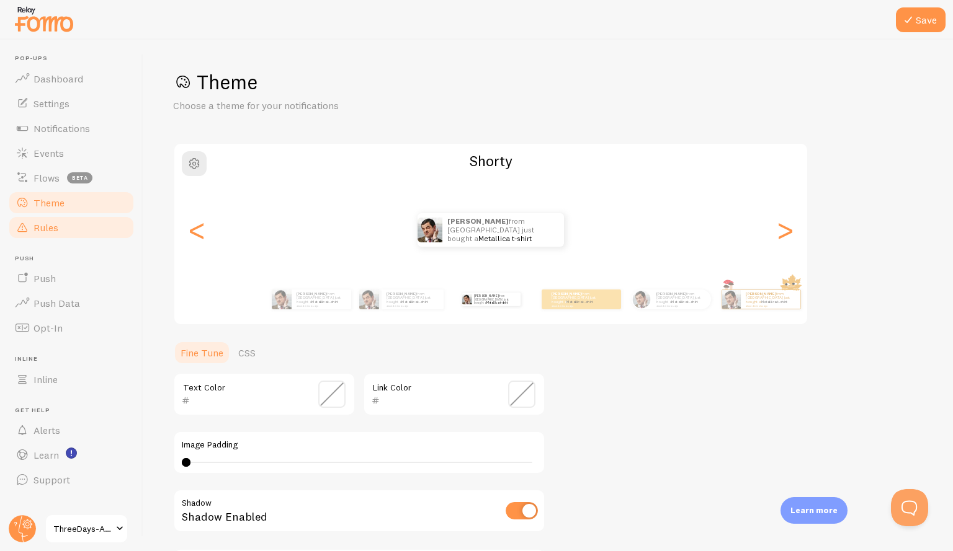
click at [81, 234] on link "Rules" at bounding box center [71, 227] width 128 height 25
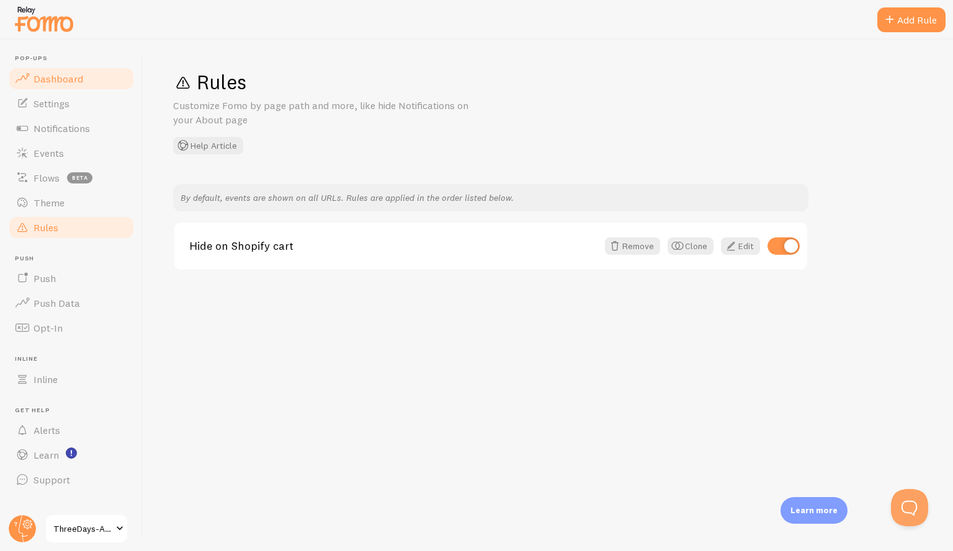
click at [84, 87] on link "Dashboard" at bounding box center [71, 78] width 128 height 25
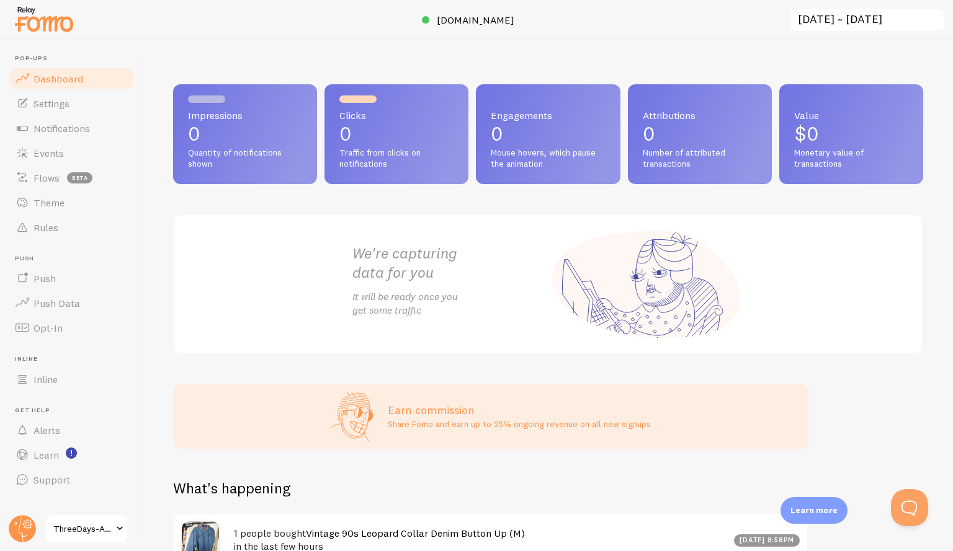
click at [51, 81] on span "Dashboard" at bounding box center [58, 79] width 50 height 12
click at [435, 159] on span "Traffic from clicks on notifications" at bounding box center [396, 159] width 114 height 22
click at [401, 290] on p "It will be ready once you get some traffic" at bounding box center [450, 304] width 196 height 29
click at [116, 528] on span at bounding box center [119, 529] width 15 height 15
click at [63, 101] on span "Settings" at bounding box center [51, 103] width 36 height 12
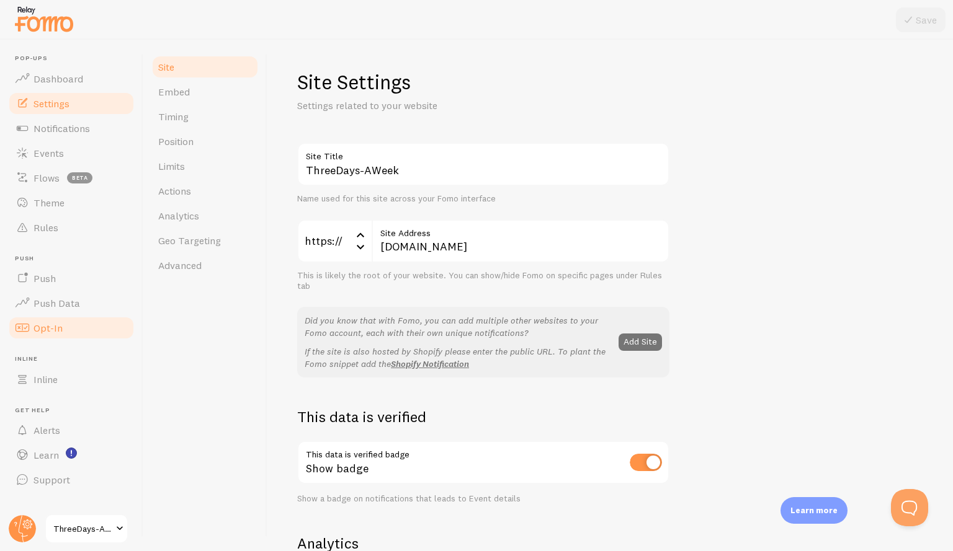
click at [100, 326] on link "Opt-In" at bounding box center [71, 328] width 128 height 25
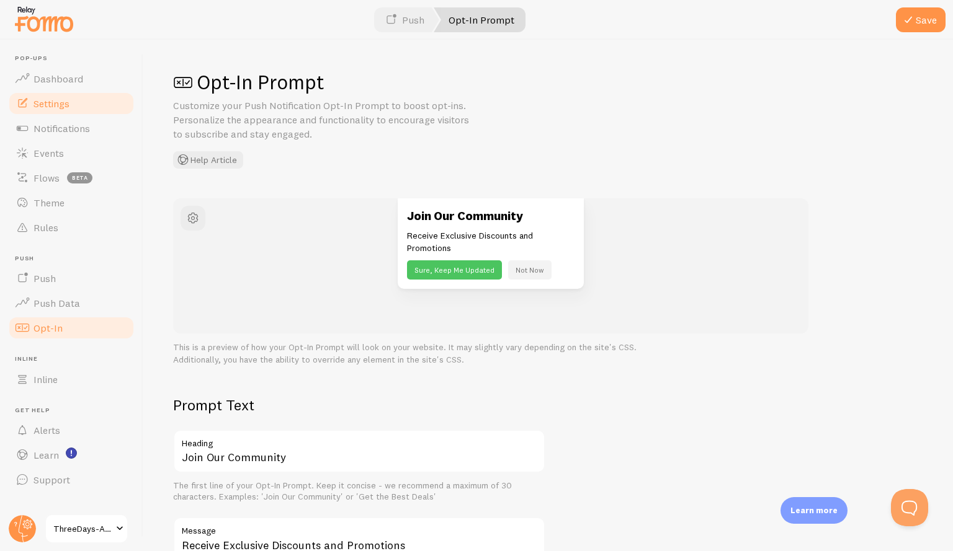
click at [71, 105] on link "Settings" at bounding box center [71, 103] width 128 height 25
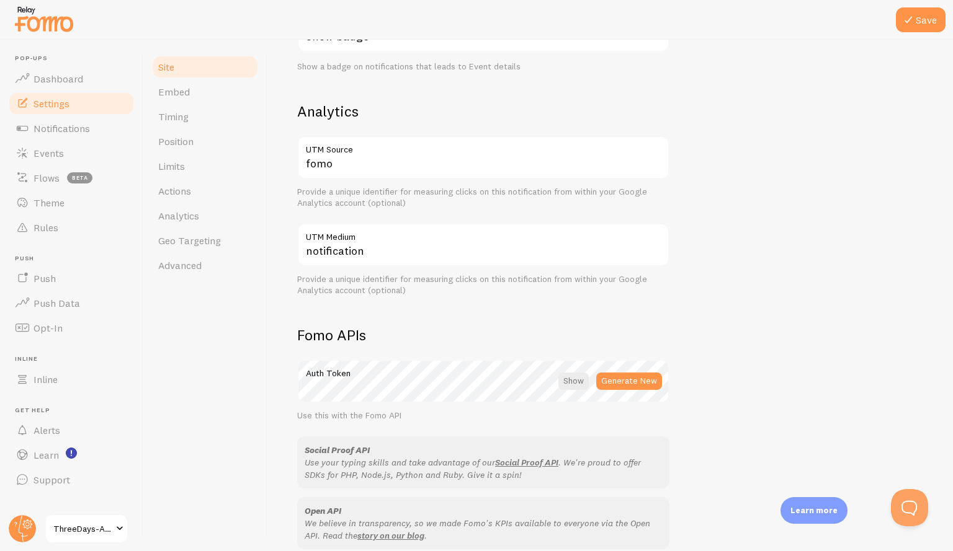
scroll to position [620, 0]
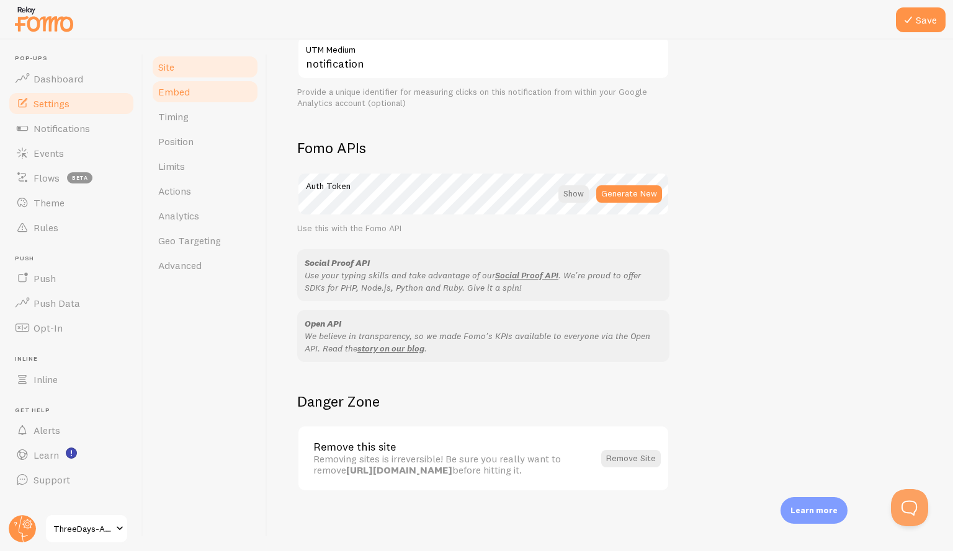
click at [190, 97] on link "Embed" at bounding box center [205, 91] width 109 height 25
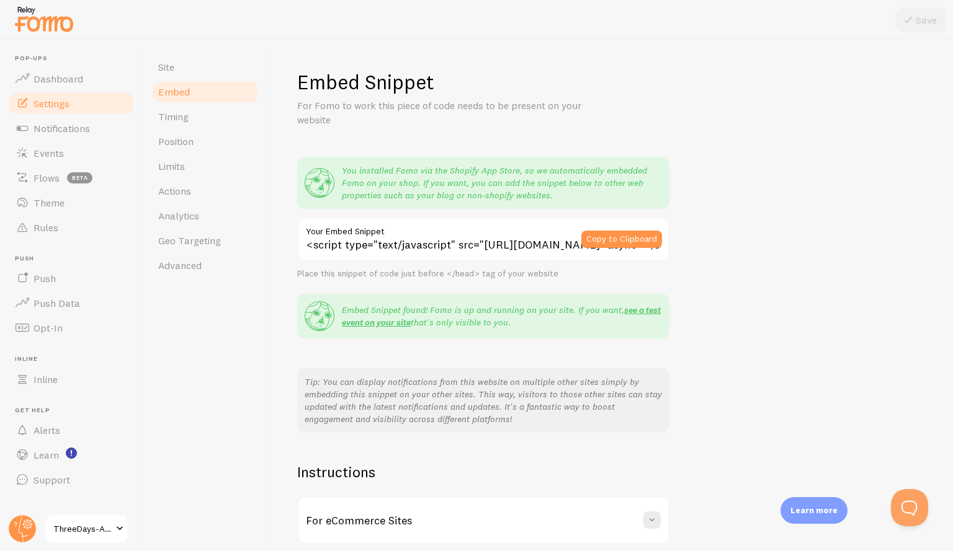
scroll to position [114, 0]
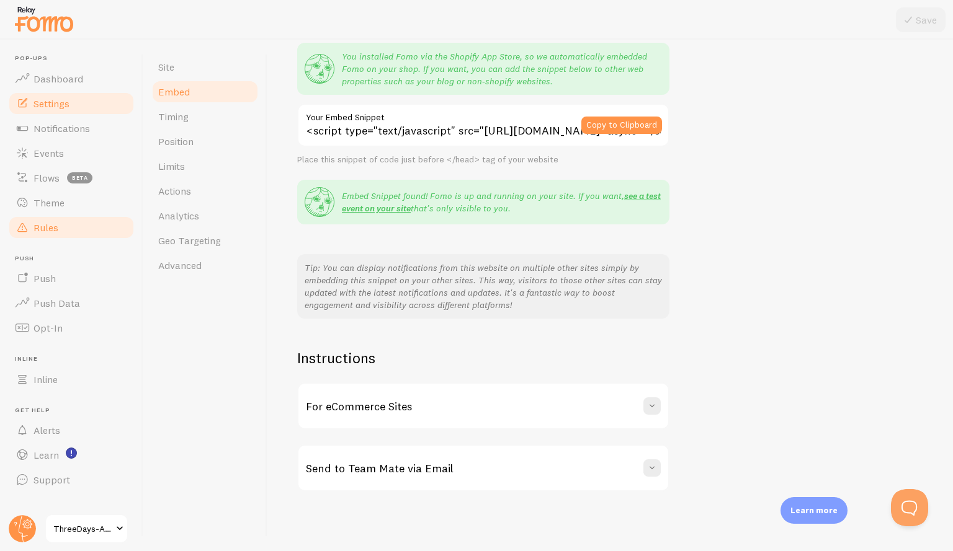
click at [50, 234] on link "Rules" at bounding box center [71, 227] width 128 height 25
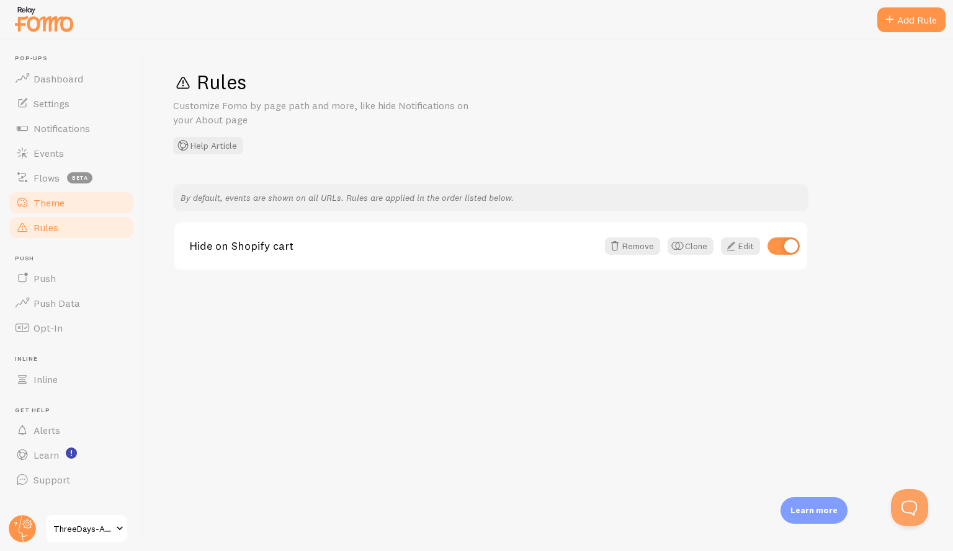
click at [55, 204] on span "Theme" at bounding box center [48, 203] width 31 height 12
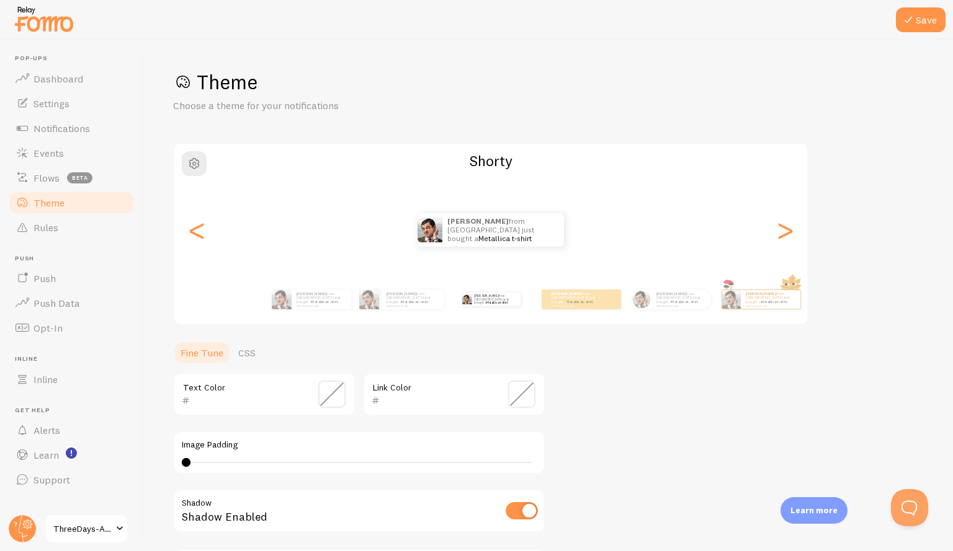
scroll to position [166, 0]
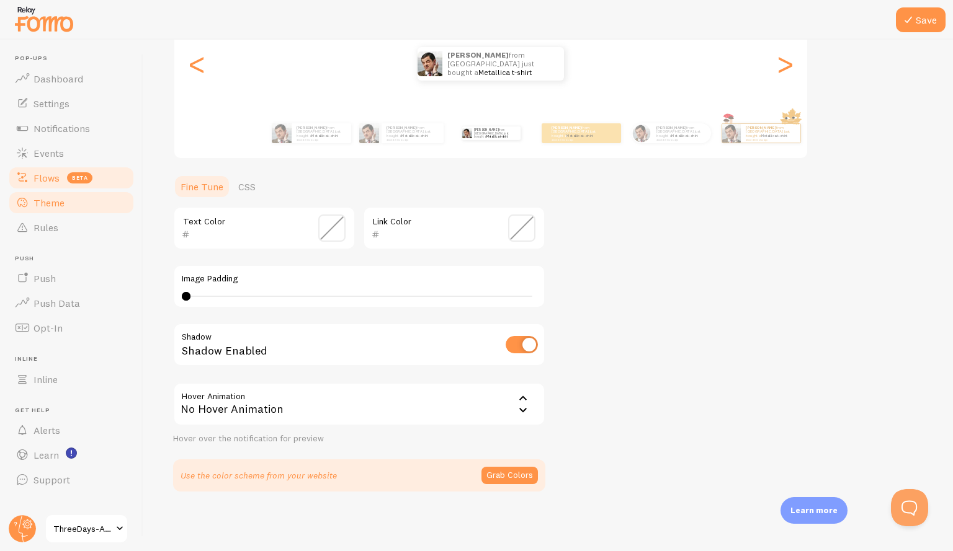
click at [42, 182] on span "Flows" at bounding box center [46, 178] width 26 height 12
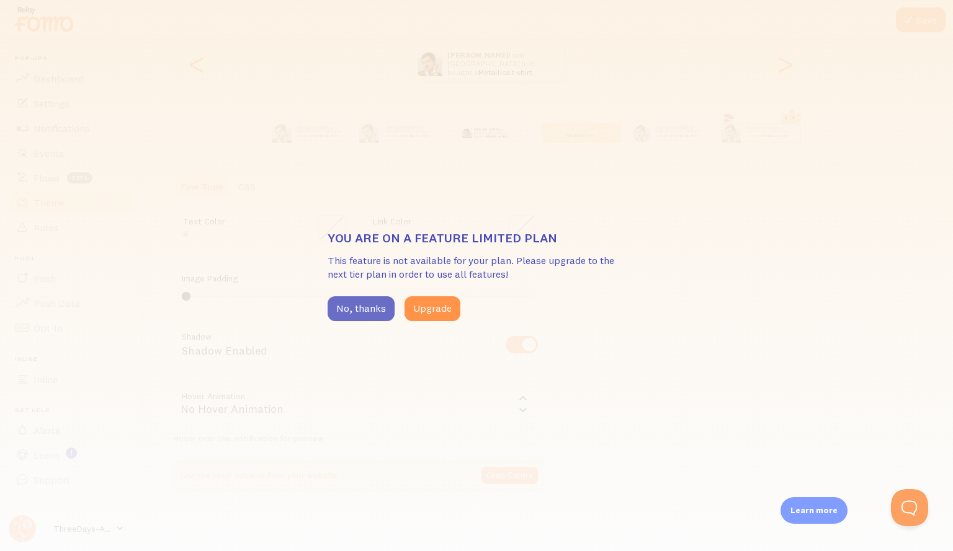
click at [368, 303] on button "No, thanks" at bounding box center [360, 308] width 67 height 25
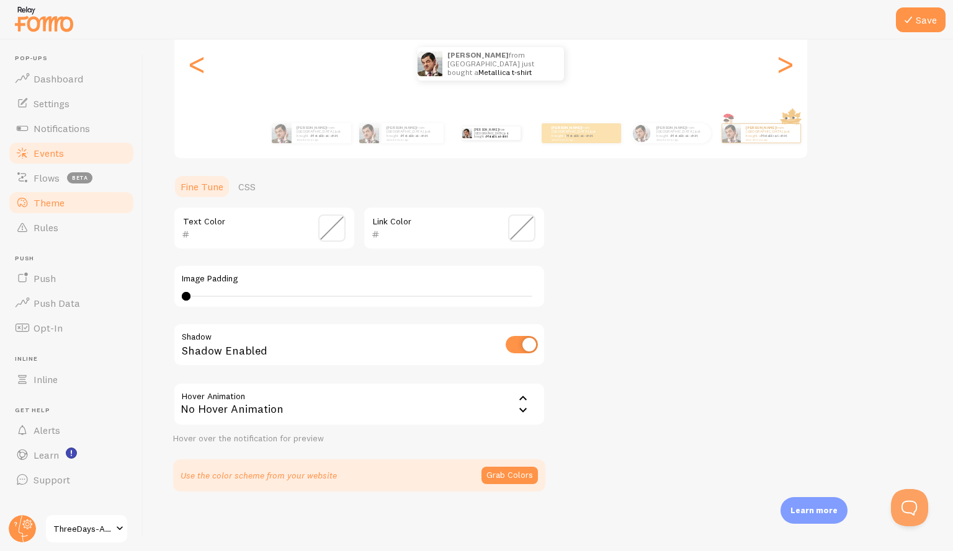
click at [32, 155] on link "Events" at bounding box center [71, 153] width 128 height 25
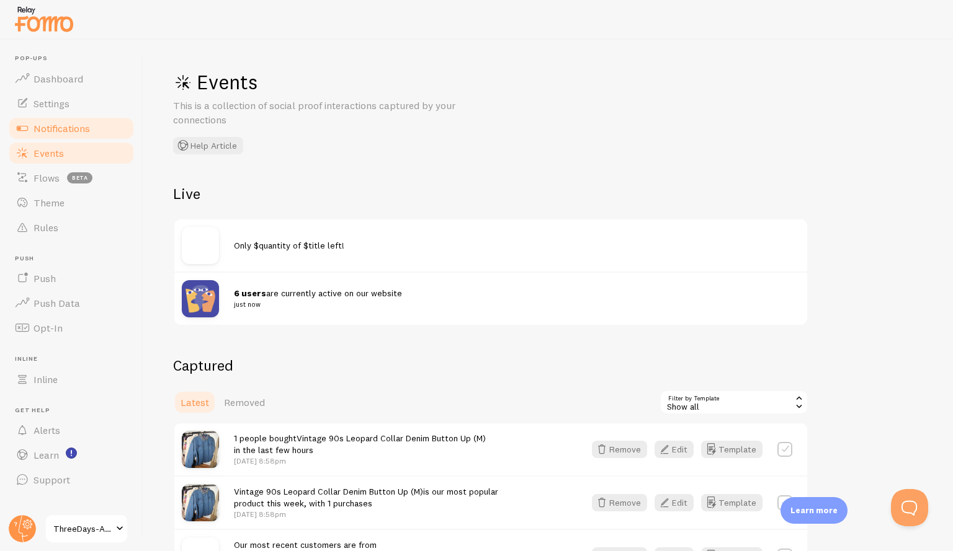
click at [104, 124] on link "Notifications" at bounding box center [71, 128] width 128 height 25
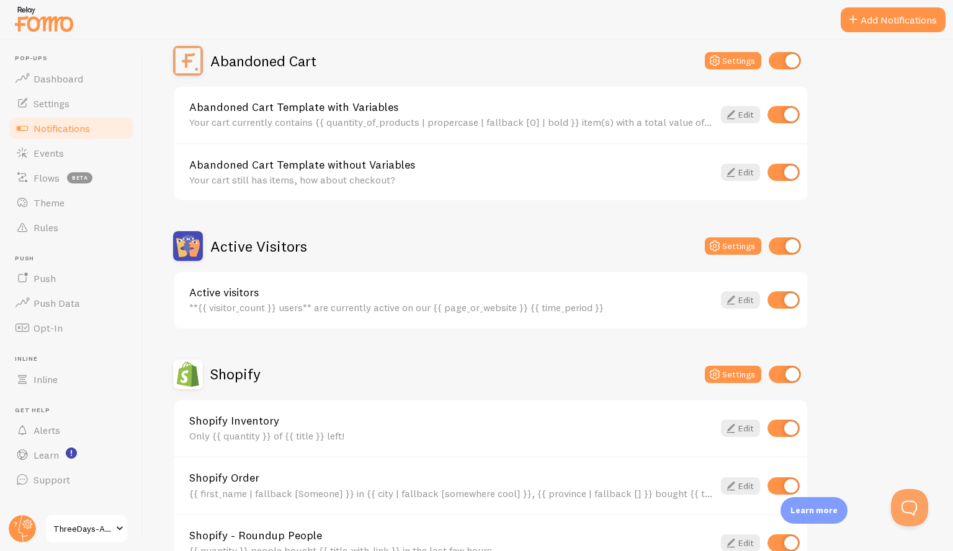
scroll to position [125, 0]
click at [724, 295] on icon at bounding box center [730, 299] width 15 height 15
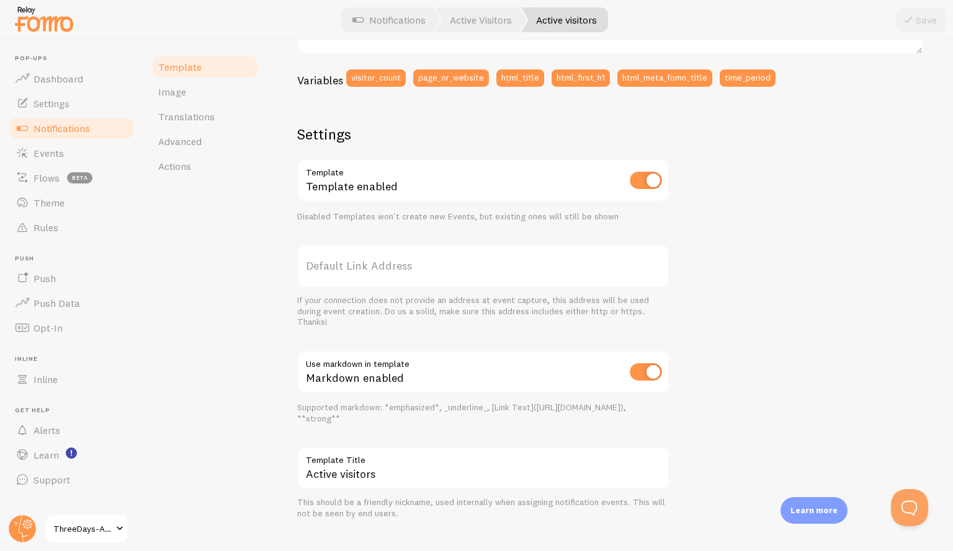
scroll to position [345, 0]
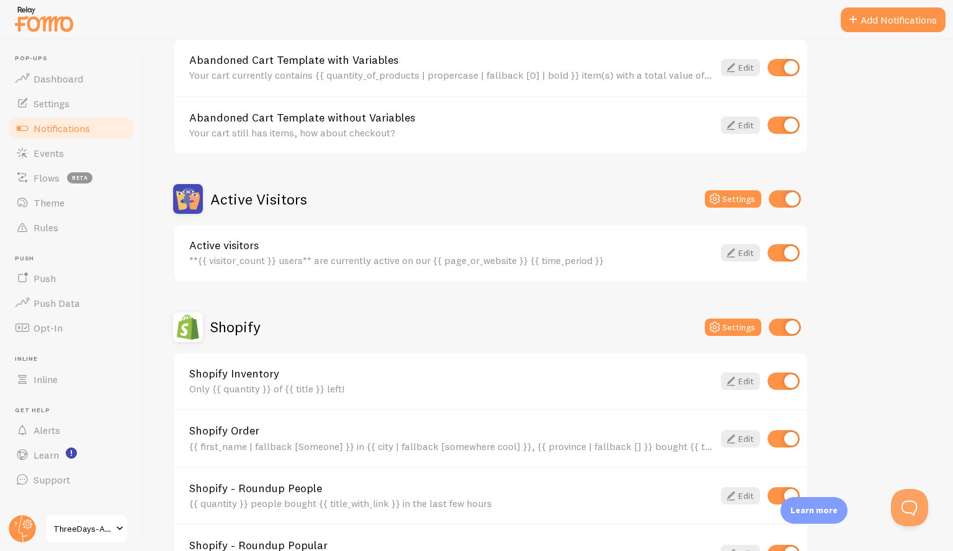
scroll to position [124, 0]
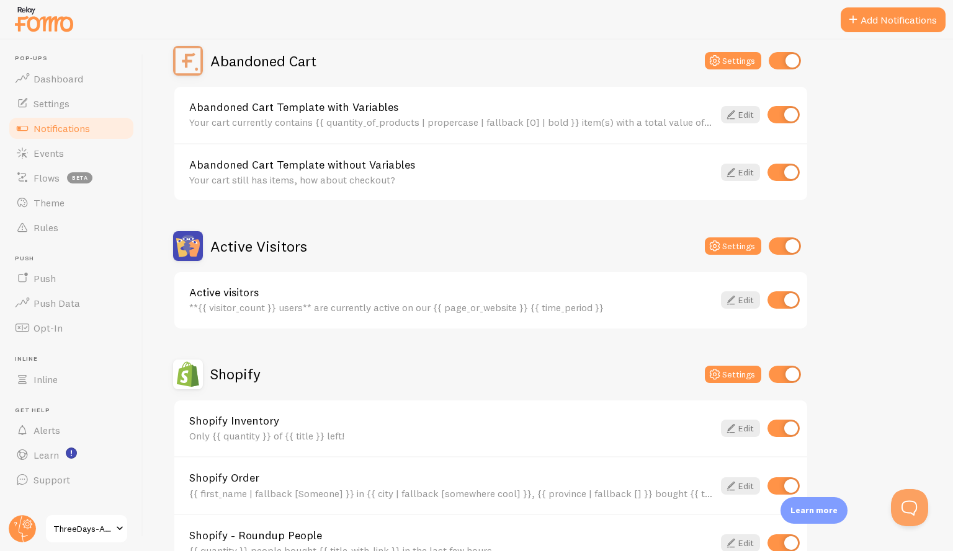
click at [780, 246] on input "checkbox" at bounding box center [784, 246] width 32 height 17
checkbox input "false"
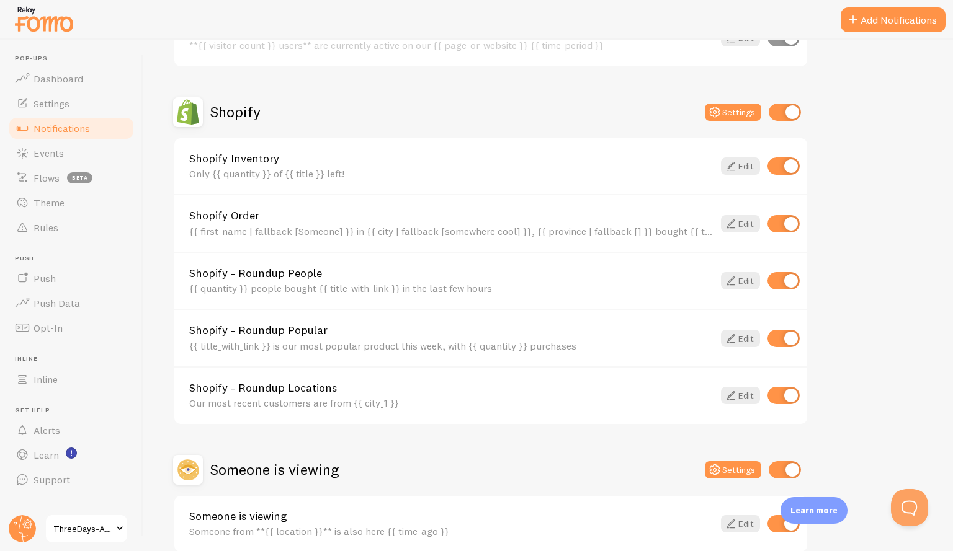
scroll to position [448, 0]
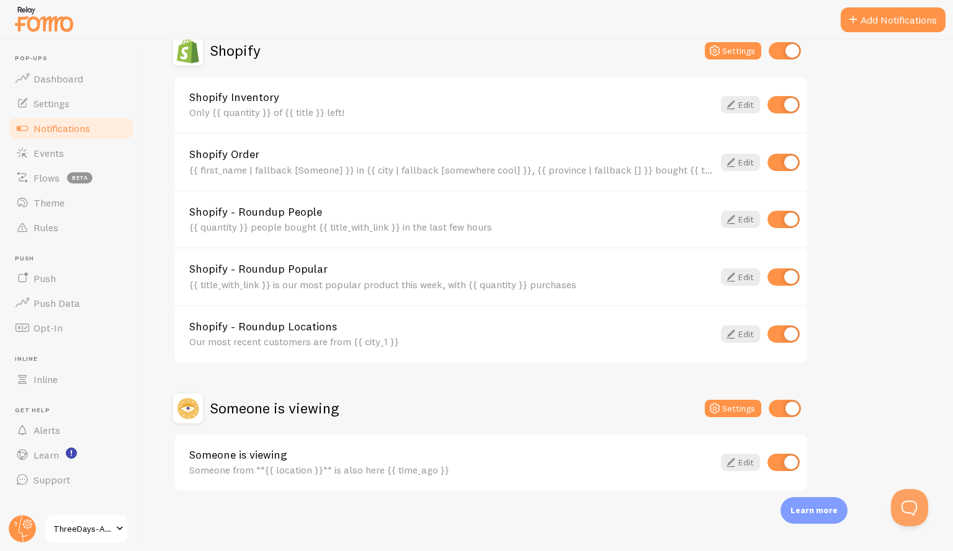
click at [775, 336] on input "checkbox" at bounding box center [783, 334] width 32 height 17
checkbox input "false"
click at [728, 288] on div "Shopify - Roundup Popular {{ title_with_link }} is our most popular product thi…" at bounding box center [490, 276] width 633 height 58
click at [731, 280] on icon at bounding box center [730, 277] width 15 height 15
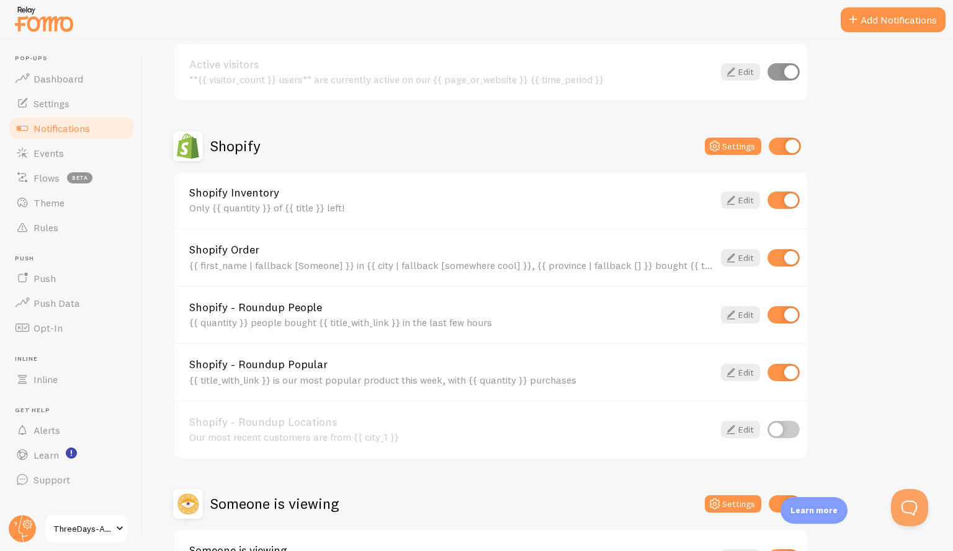
scroll to position [353, 0]
click at [775, 370] on input "checkbox" at bounding box center [783, 371] width 32 height 17
checkbox input "false"
click at [775, 317] on input "checkbox" at bounding box center [783, 314] width 32 height 17
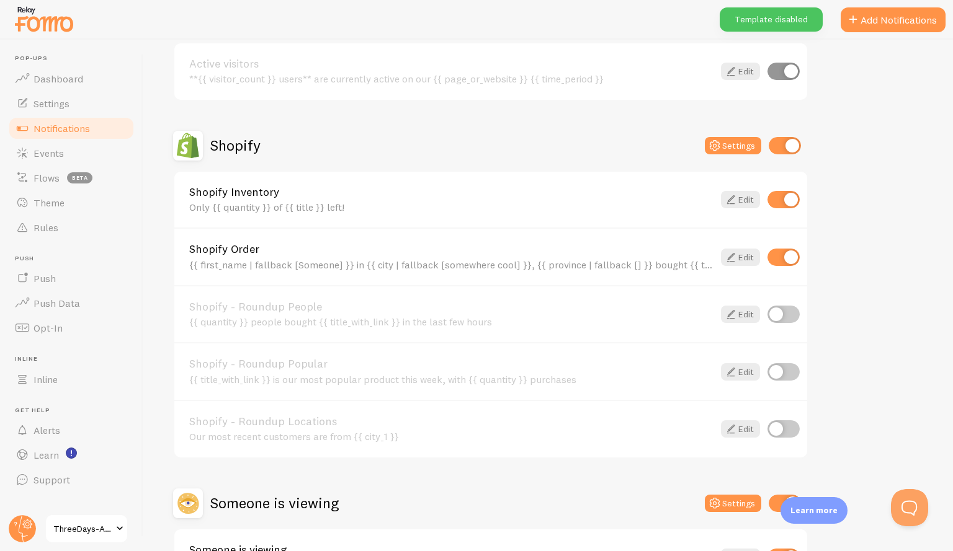
click at [794, 314] on input "checkbox" at bounding box center [783, 314] width 32 height 17
checkbox input "true"
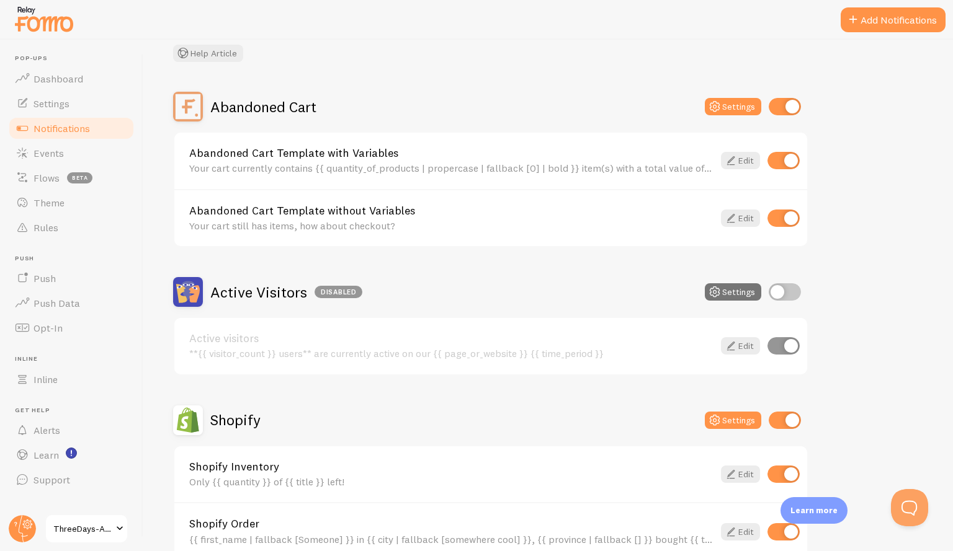
scroll to position [0, 0]
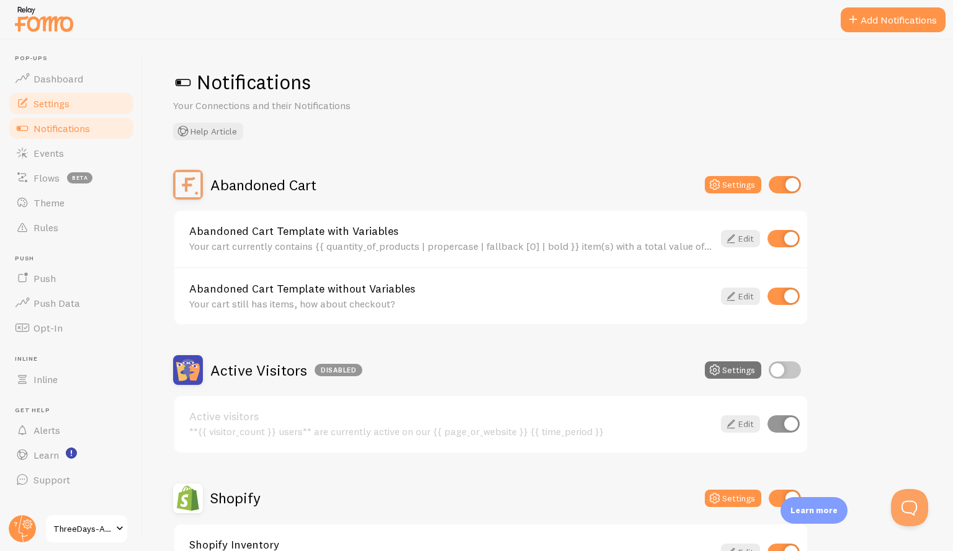
click at [56, 107] on span "Settings" at bounding box center [51, 103] width 36 height 12
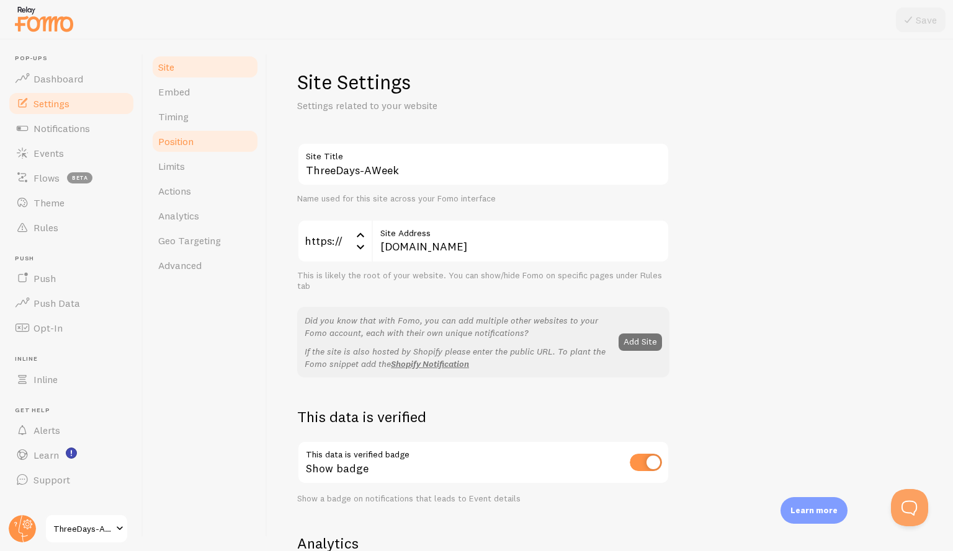
click at [213, 141] on link "Position" at bounding box center [205, 141] width 109 height 25
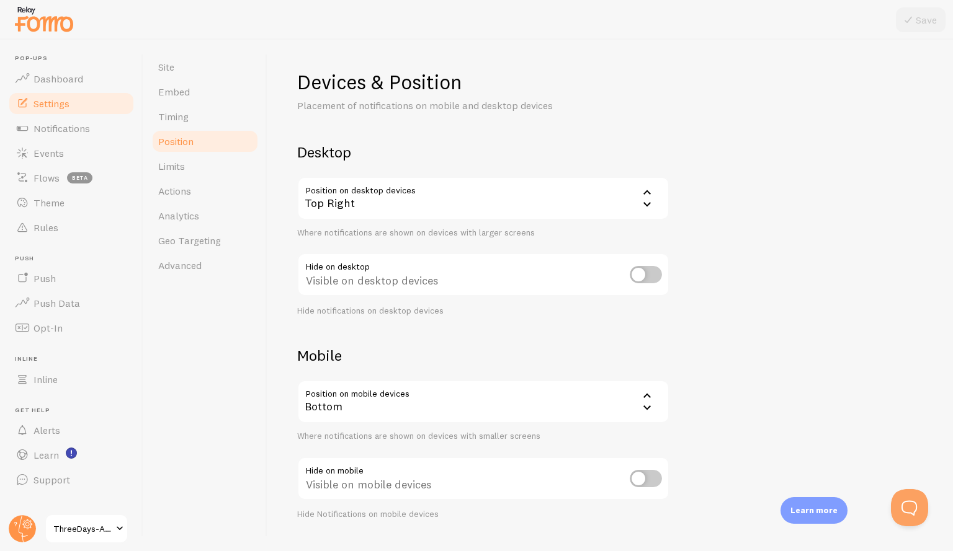
scroll to position [29, 0]
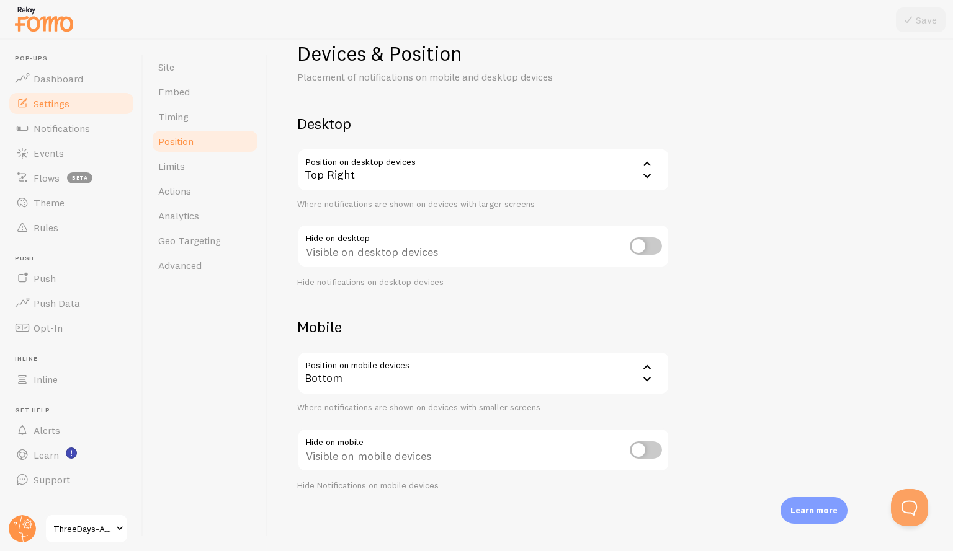
click at [563, 380] on div "Bottom" at bounding box center [483, 373] width 372 height 43
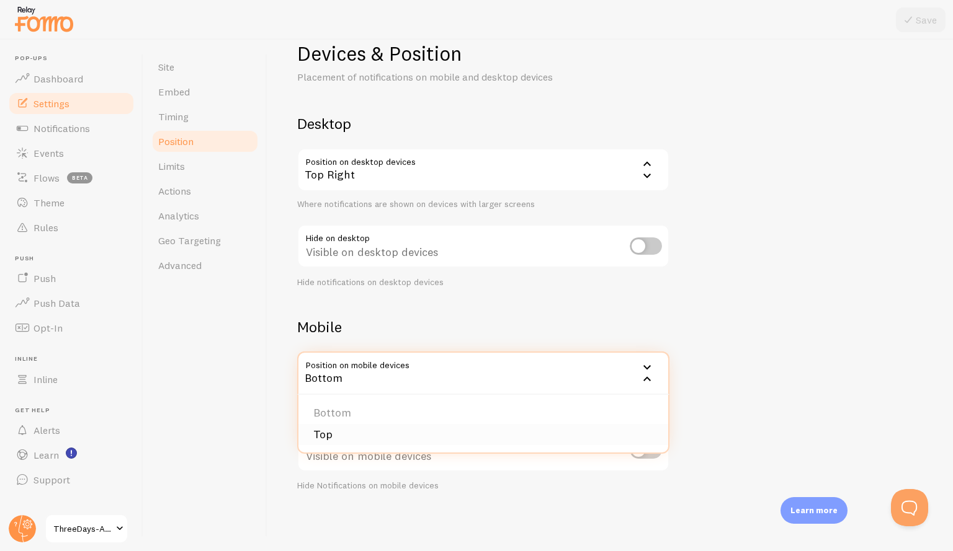
click at [535, 436] on li "Top" at bounding box center [483, 435] width 370 height 22
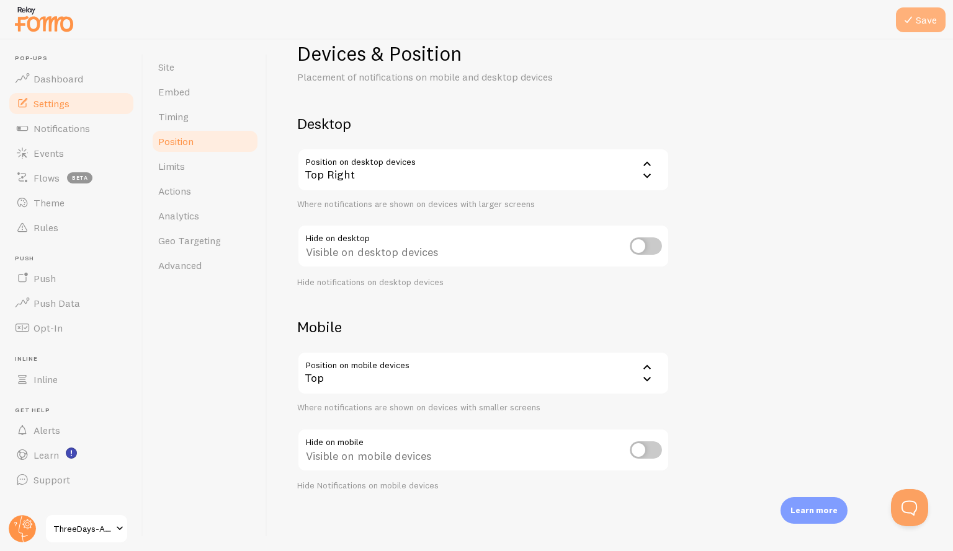
click at [914, 22] on icon at bounding box center [908, 19] width 15 height 15
click at [190, 73] on link "Site" at bounding box center [205, 67] width 109 height 25
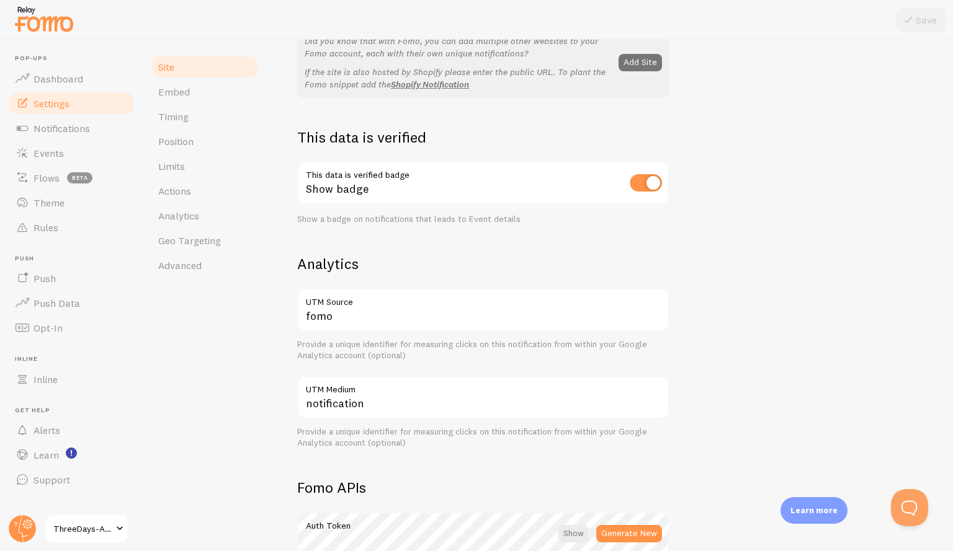
scroll to position [282, 0]
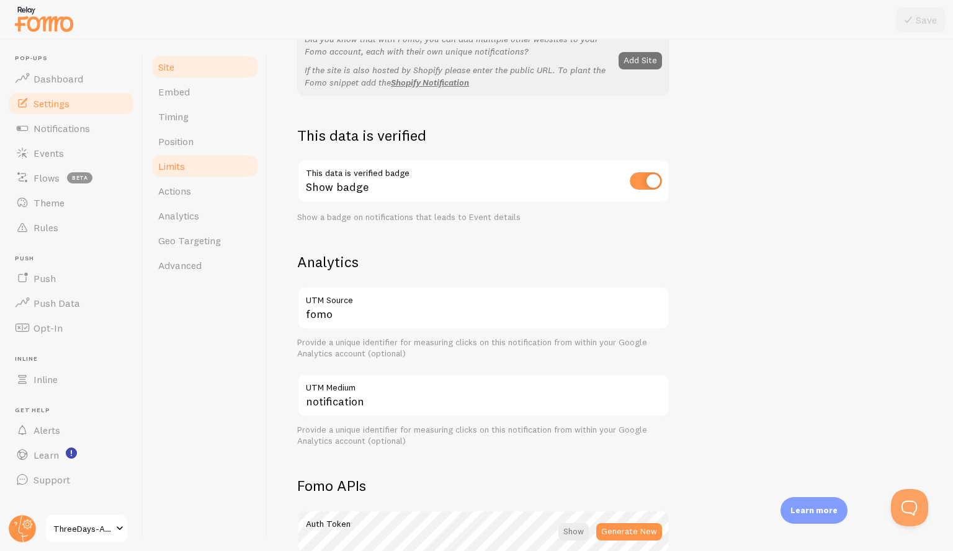
click at [205, 174] on link "Limits" at bounding box center [205, 166] width 109 height 25
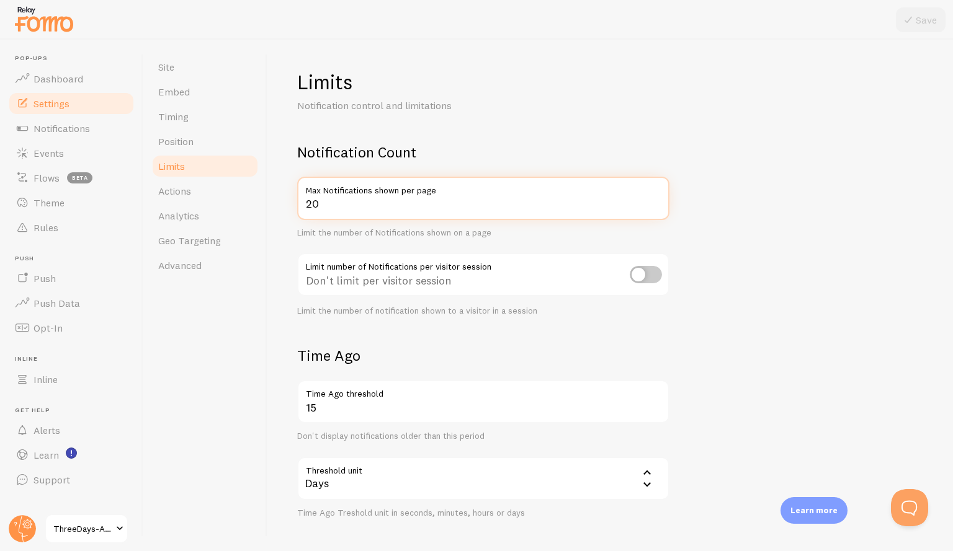
click at [355, 207] on input "20" at bounding box center [483, 198] width 372 height 43
type input "2"
type input "5"
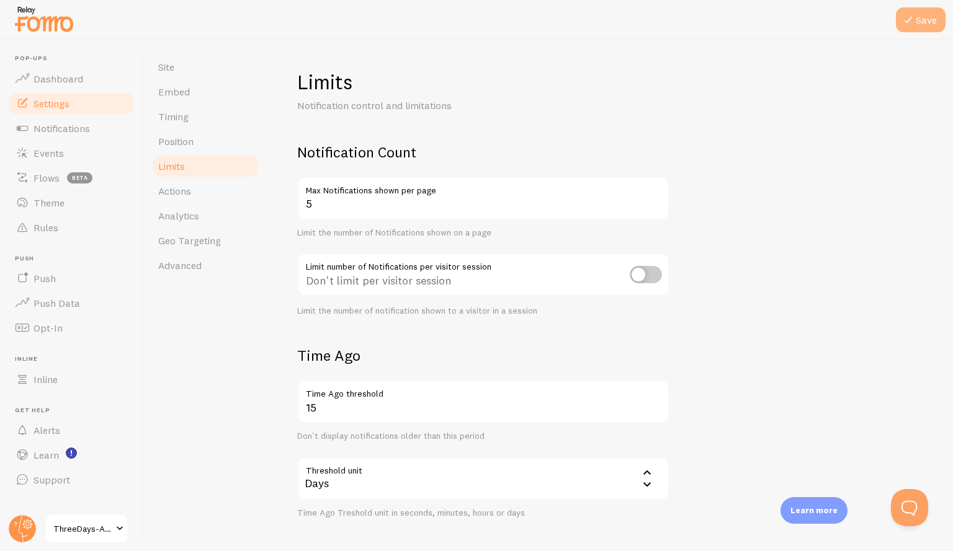
click at [912, 28] on button "Save" at bounding box center [921, 19] width 50 height 25
click at [70, 138] on link "Notifications" at bounding box center [71, 128] width 128 height 25
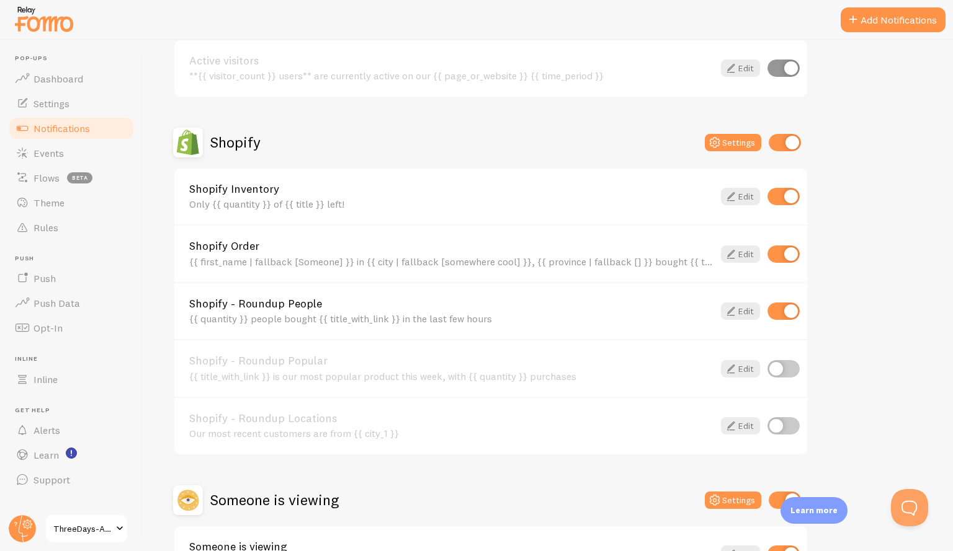
scroll to position [448, 0]
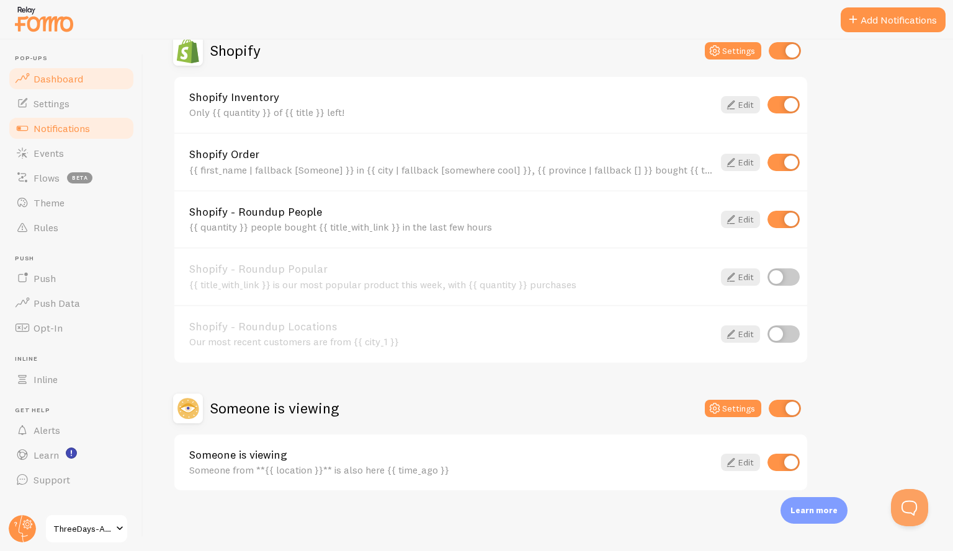
click at [100, 83] on link "Dashboard" at bounding box center [71, 78] width 128 height 25
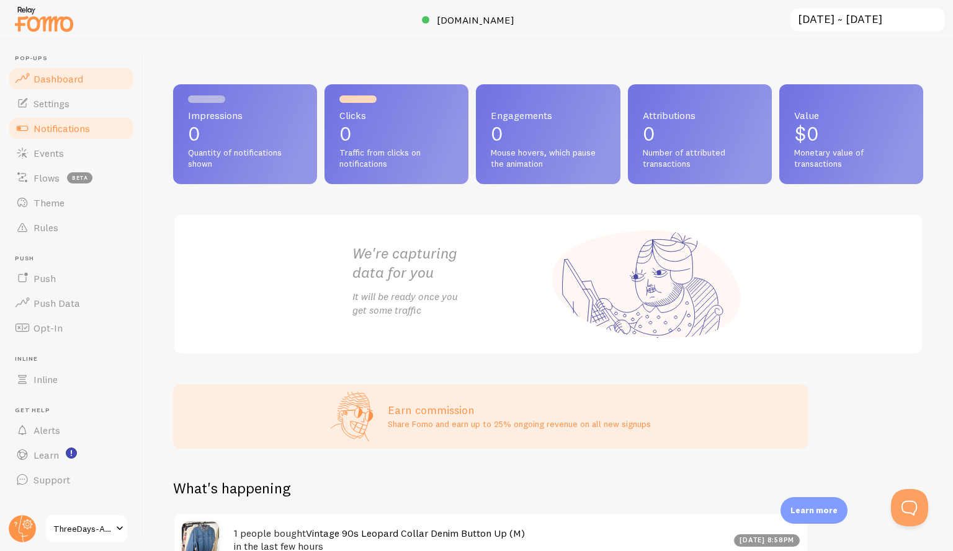
click at [55, 128] on span "Notifications" at bounding box center [61, 128] width 56 height 12
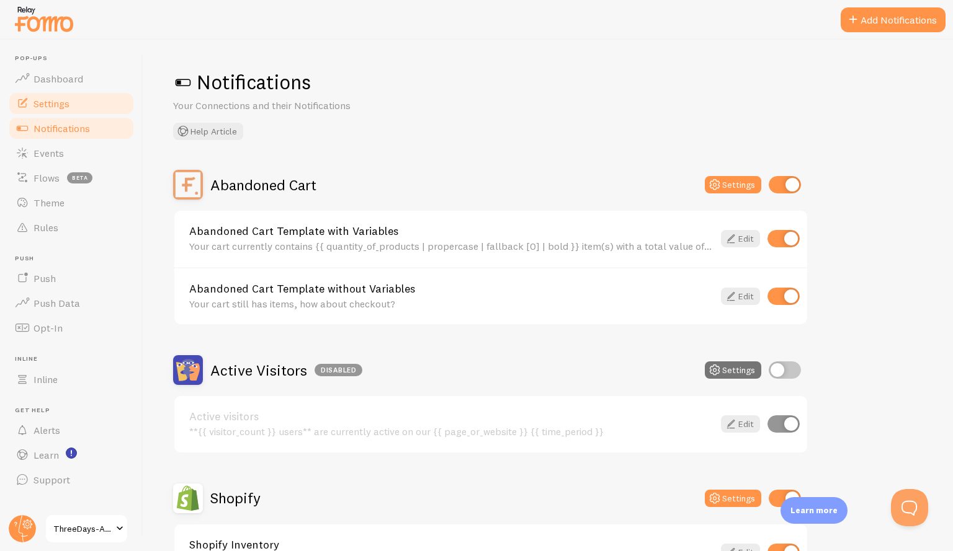
click at [78, 102] on link "Settings" at bounding box center [71, 103] width 128 height 25
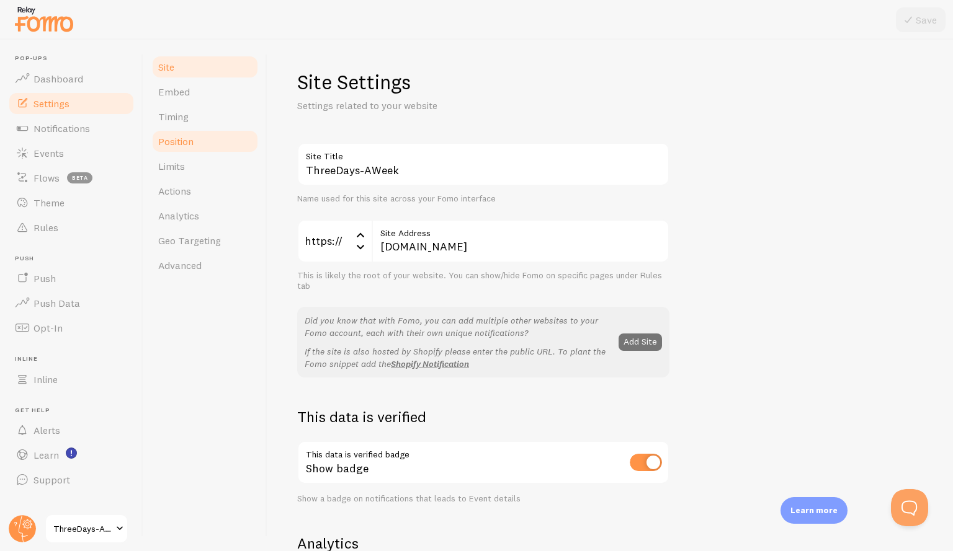
click at [226, 140] on link "Position" at bounding box center [205, 141] width 109 height 25
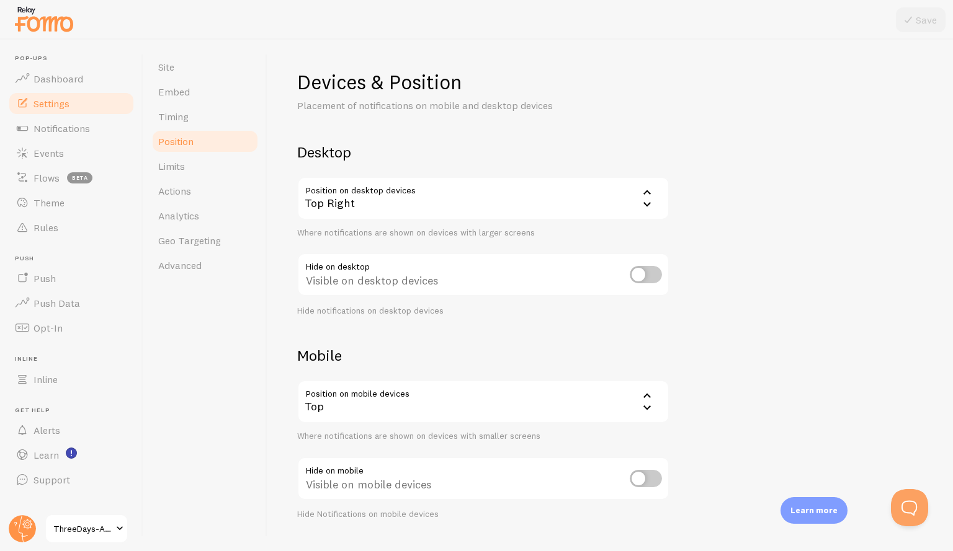
click at [574, 205] on div "Top Right" at bounding box center [483, 198] width 372 height 43
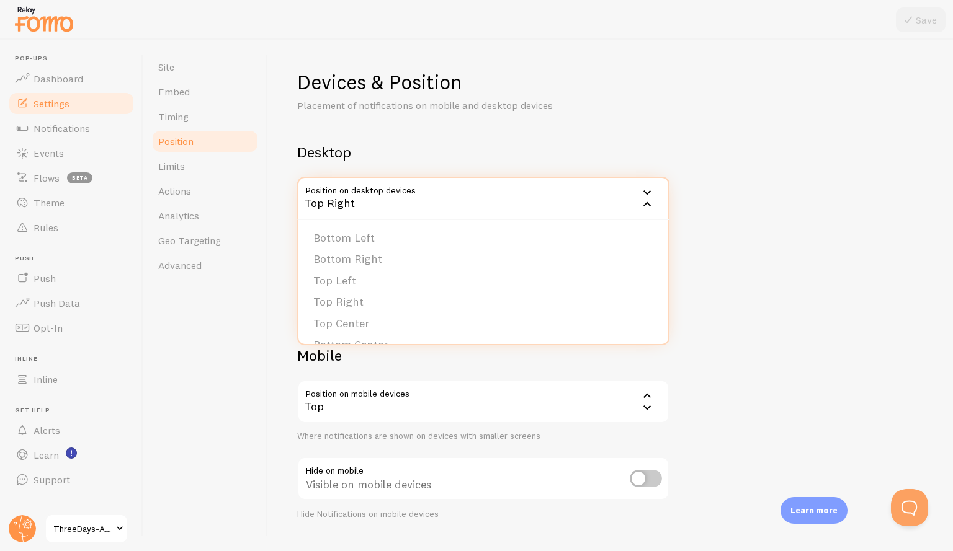
click at [764, 275] on div "Devices & Position Placement of notifications on mobile and desktop devices Des…" at bounding box center [610, 294] width 626 height 451
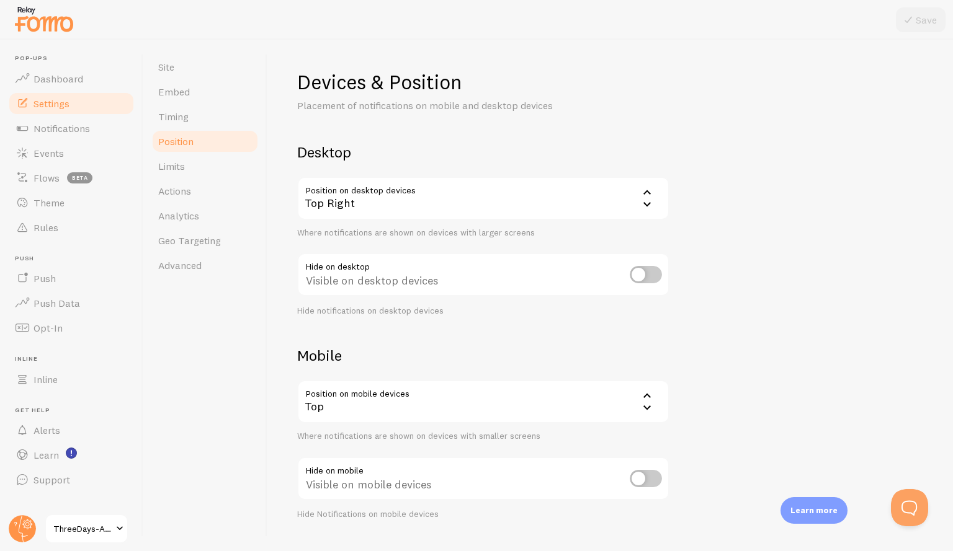
scroll to position [29, 0]
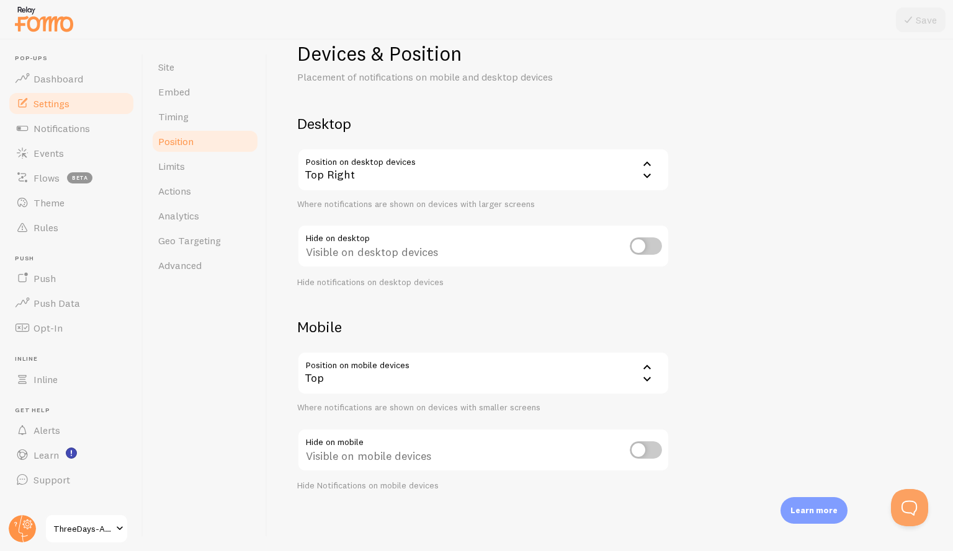
click at [496, 377] on div "Top" at bounding box center [483, 373] width 372 height 43
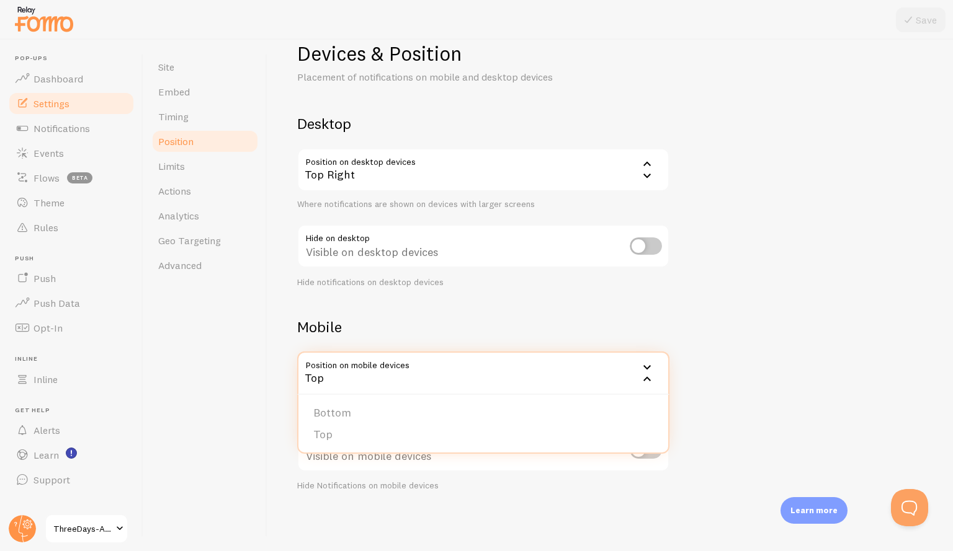
click at [763, 282] on div "Devices & Position Placement of notifications on mobile and desktop devices Des…" at bounding box center [610, 266] width 626 height 451
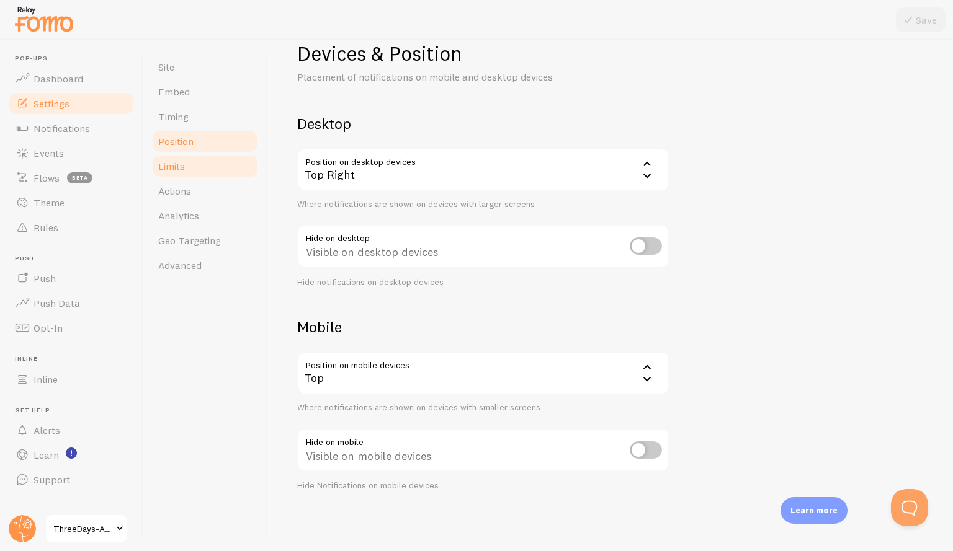
click at [167, 159] on link "Limits" at bounding box center [205, 166] width 109 height 25
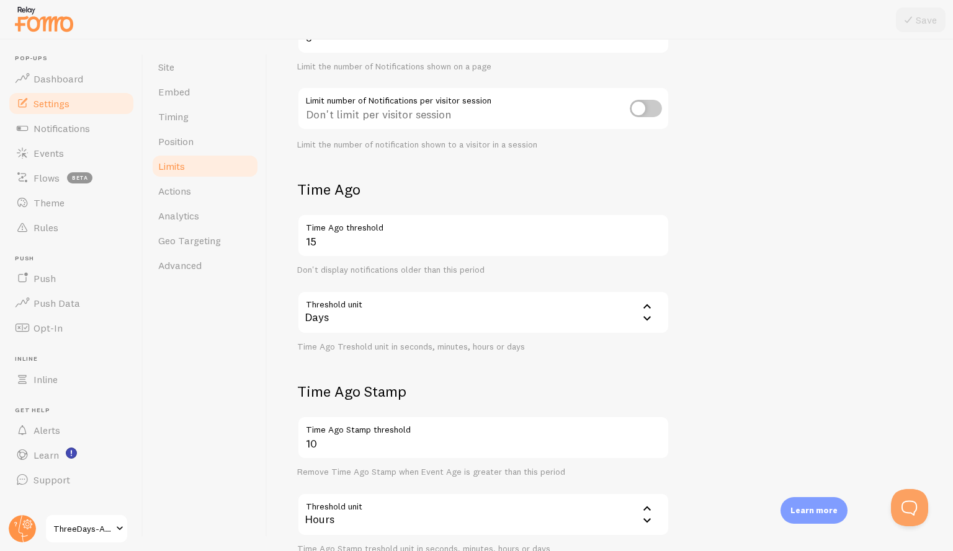
scroll to position [253, 0]
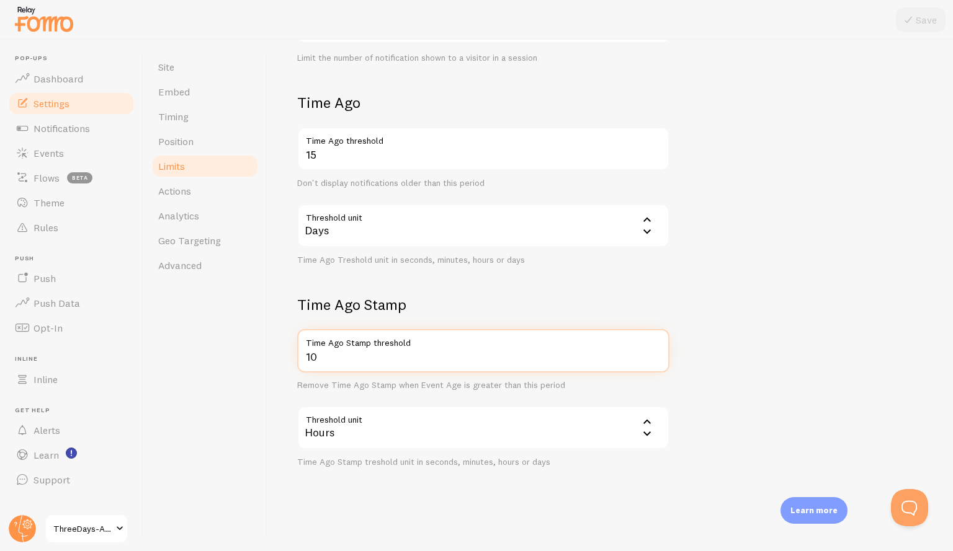
click at [365, 363] on input "10" at bounding box center [483, 350] width 372 height 43
type input "1"
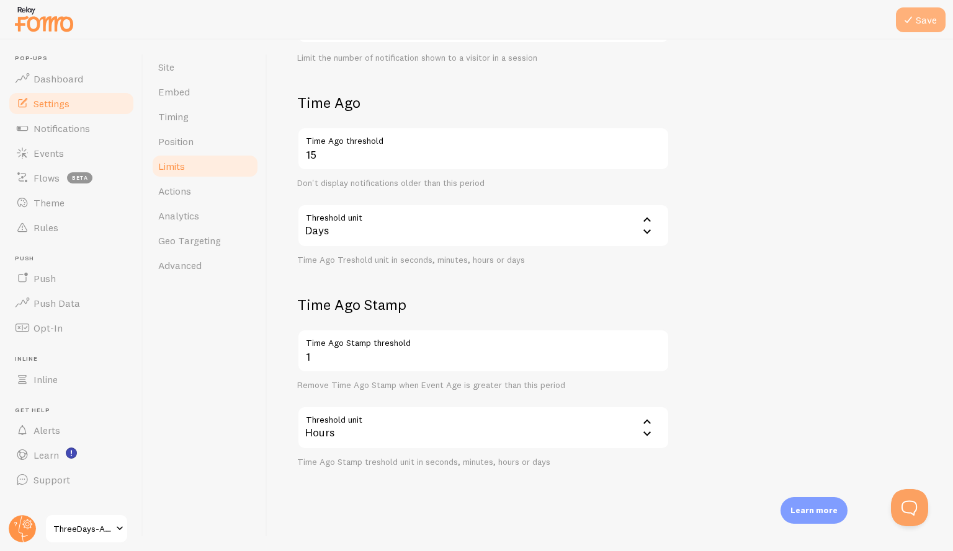
click at [914, 16] on icon at bounding box center [908, 19] width 15 height 15
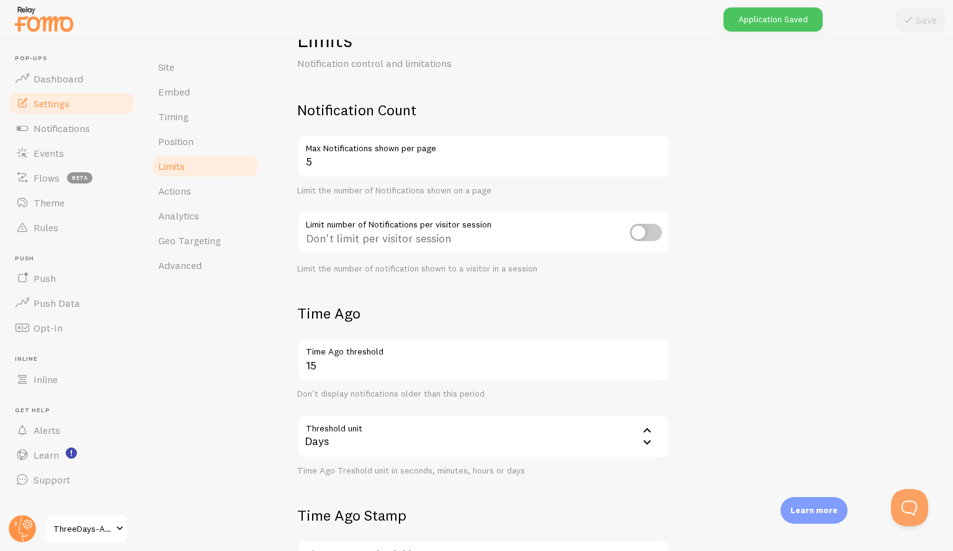
scroll to position [38, 0]
